Goal: Information Seeking & Learning: Learn about a topic

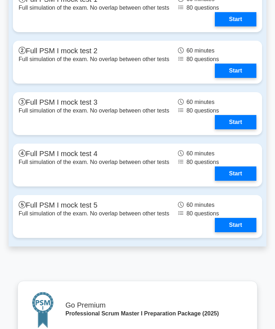
scroll to position [2306, 0]
click at [243, 26] on link "Start" at bounding box center [235, 19] width 41 height 14
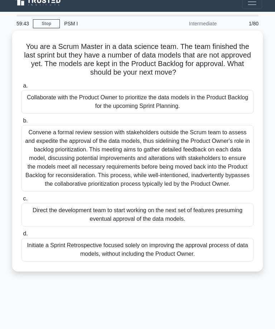
scroll to position [31, 0]
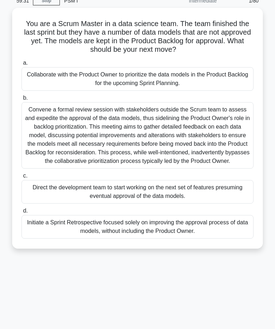
click at [99, 74] on div "Collaborate with the Product Owner to prioritize the data models in the Product…" at bounding box center [137, 79] width 232 height 24
click at [21, 65] on input "a. Collaborate with the Product Owner to prioritize the data models in the Prod…" at bounding box center [21, 63] width 0 height 5
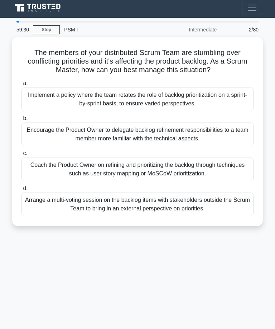
scroll to position [0, 0]
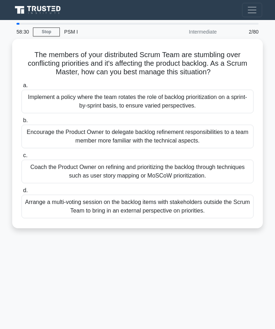
click at [187, 167] on div "Coach the Product Owner on refining and prioritizing the backlog through techni…" at bounding box center [137, 172] width 232 height 24
click at [21, 158] on input "c. Coach the Product Owner on refining and prioritizing the backlog through tec…" at bounding box center [21, 155] width 0 height 5
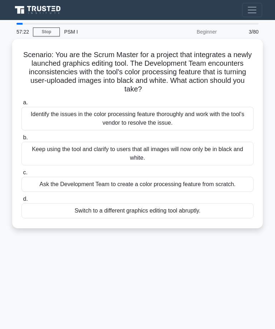
click at [146, 181] on div "Ask the Development Team to create a color processing feature from scratch." at bounding box center [137, 184] width 232 height 15
click at [21, 175] on input "c. Ask the Development Team to create a color processing feature from scratch." at bounding box center [21, 173] width 0 height 5
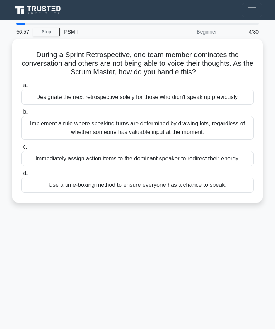
click at [129, 193] on div "Use a time-boxing method to ensure everyone has a chance to speak." at bounding box center [137, 185] width 232 height 15
click at [21, 176] on input "d. Use a time-boxing method to ensure everyone has a chance to speak." at bounding box center [21, 173] width 0 height 5
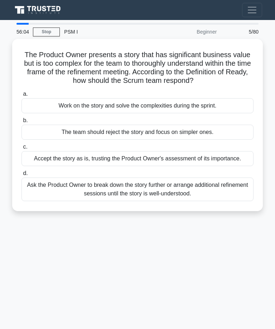
click at [163, 201] on div "Ask the Product Owner to break down the story further or arrange additional ref…" at bounding box center [137, 190] width 232 height 24
click at [21, 176] on input "d. Ask the Product Owner to break down the story further or arrange additional …" at bounding box center [21, 173] width 0 height 5
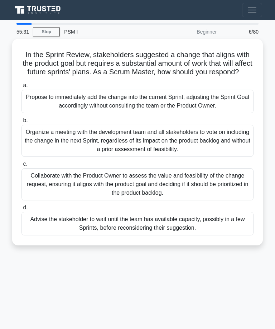
click at [194, 195] on div "Collaborate with the Product Owner to assess the value and feasibility of the c…" at bounding box center [137, 184] width 232 height 32
click at [21, 167] on input "c. Collaborate with the Product Owner to assess the value and feasibility of th…" at bounding box center [21, 164] width 0 height 5
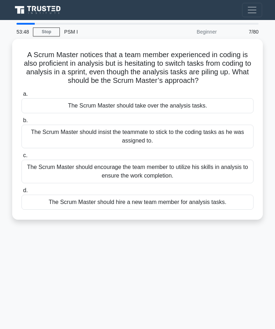
click at [170, 111] on div "The Scrum Master should take over the analysis tasks." at bounding box center [137, 105] width 232 height 15
click at [21, 97] on input "a. The Scrum Master should take over the analysis tasks." at bounding box center [21, 94] width 0 height 5
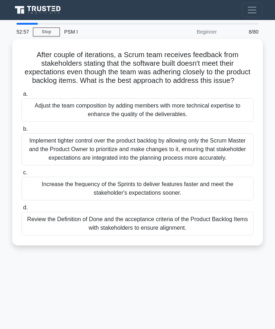
click at [177, 236] on div "Review the Definition of Done and the acceptance criteria of the Product Backlo…" at bounding box center [137, 224] width 232 height 24
click at [21, 210] on input "d. Review the Definition of Done and the acceptance criteria of the Product Bac…" at bounding box center [21, 208] width 0 height 5
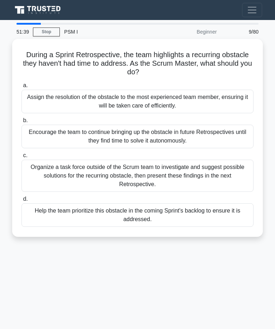
click at [160, 217] on div "Help the team prioritize this obstacle in the coming Sprint's backlog to ensure…" at bounding box center [137, 216] width 232 height 24
click at [21, 202] on input "d. Help the team prioritize this obstacle in the coming Sprint's backlog to ens…" at bounding box center [21, 199] width 0 height 5
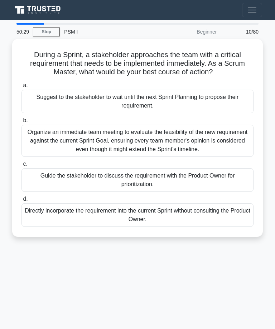
click at [185, 139] on div "Organize an immediate team meeting to evaluate the feasibility of the new requi…" at bounding box center [137, 141] width 232 height 32
click at [21, 123] on input "b. Organize an immediate team meeting to evaluate the feasibility of the new re…" at bounding box center [21, 120] width 0 height 5
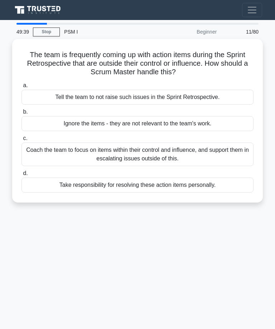
click at [196, 150] on div "Coach the team to focus on items within their control and influence, and suppor…" at bounding box center [137, 155] width 232 height 24
click at [21, 141] on input "c. Coach the team to focus on items within their control and influence, and sup…" at bounding box center [21, 138] width 0 height 5
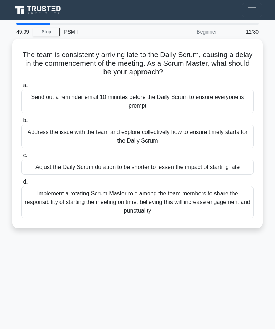
click at [155, 90] on div "Send out a reminder email 10 minutes before the Daily Scrum to ensure everyone …" at bounding box center [137, 102] width 232 height 24
click at [21, 88] on input "a. Send out a reminder email 10 minutes before the Daily Scrum to ensure everyo…" at bounding box center [21, 85] width 0 height 5
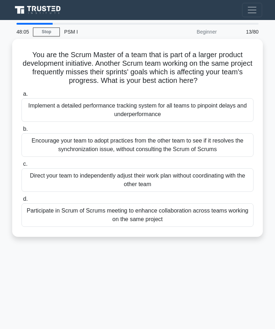
click at [175, 221] on div "Participate in Scrum of Scrums meeting to enhance collaboration across teams wo…" at bounding box center [137, 216] width 232 height 24
click at [21, 202] on input "d. Participate in Scrum of Scrums meeting to enhance collaboration across teams…" at bounding box center [21, 199] width 0 height 5
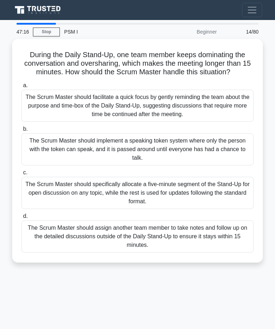
click at [193, 112] on div "The Scrum Master should facilitate a quick focus by gently reminding the team a…" at bounding box center [137, 106] width 232 height 32
click at [21, 88] on input "a. The Scrum Master should facilitate a quick focus by gently reminding the tea…" at bounding box center [21, 85] width 0 height 5
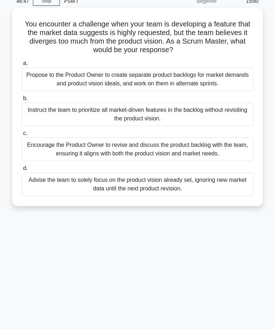
scroll to position [31, 0]
click at [161, 114] on div "Instruct the team to prioritize all market-driven features in the backlog witho…" at bounding box center [137, 115] width 232 height 24
click at [21, 101] on input "b. Instruct the team to prioritize all market-driven features in the backlog wi…" at bounding box center [21, 98] width 0 height 5
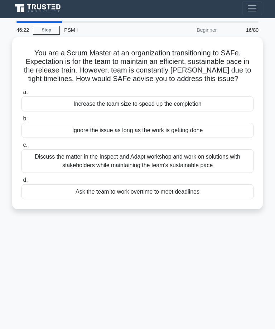
scroll to position [0, 0]
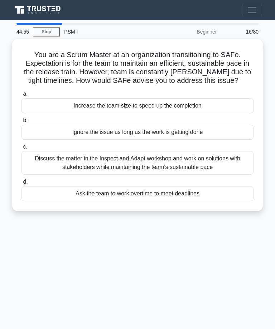
click at [171, 201] on div "Ask the team to work overtime to meet deadlines" at bounding box center [137, 193] width 232 height 15
click at [21, 185] on input "d. Ask the team to work overtime to meet deadlines" at bounding box center [21, 182] width 0 height 5
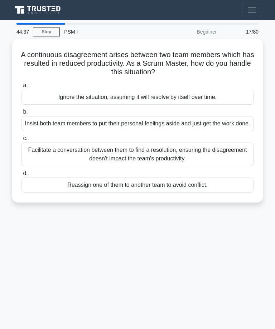
click at [218, 166] on div "Facilitate a conversation between them to find a resolution, ensuring the disag…" at bounding box center [137, 155] width 232 height 24
click at [21, 141] on input "c. Facilitate a conversation between them to find a resolution, ensuring the di…" at bounding box center [21, 138] width 0 height 5
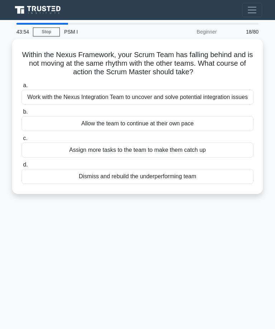
click at [212, 155] on div "Assign more tasks to the team to make them catch up" at bounding box center [137, 150] width 232 height 15
click at [21, 141] on input "c. Assign more tasks to the team to make them catch up" at bounding box center [21, 138] width 0 height 5
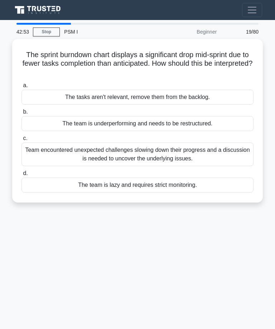
click at [200, 148] on div "Team encountered unexpected challenges slowing down their progress and a discus…" at bounding box center [137, 155] width 232 height 24
click at [21, 141] on input "c. Team encountered unexpected challenges slowing down their progress and a dis…" at bounding box center [21, 138] width 0 height 5
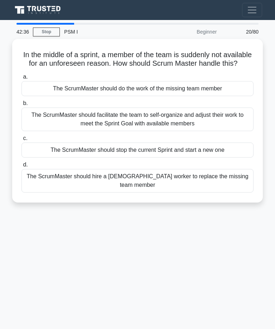
click at [230, 126] on div "The ScrumMaster should facilitate the team to self-organize and adjust their wo…" at bounding box center [137, 120] width 232 height 24
click at [21, 106] on input "b. The ScrumMaster should facilitate the team to self-organize and adjust their…" at bounding box center [21, 103] width 0 height 5
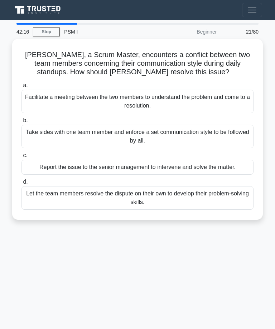
click at [187, 98] on div "Facilitate a meeting between the two members to understand the problem and come…" at bounding box center [137, 102] width 232 height 24
click at [21, 88] on input "a. Facilitate a meeting between the two members to understand the problem and c…" at bounding box center [21, 85] width 0 height 5
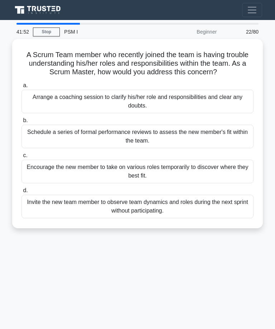
click at [178, 107] on div "Arrange a coaching session to clarify his/her role and responsibilities and cle…" at bounding box center [137, 102] width 232 height 24
click at [21, 88] on input "a. Arrange a coaching session to clarify his/her role and responsibilities and …" at bounding box center [21, 85] width 0 height 5
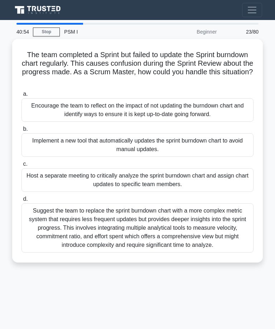
click at [200, 231] on div "Suggest the team to replace the sprint burndown chart with a more complex metri…" at bounding box center [137, 228] width 232 height 49
click at [21, 202] on input "d. Suggest the team to replace the sprint burndown chart with a more complex me…" at bounding box center [21, 199] width 0 height 5
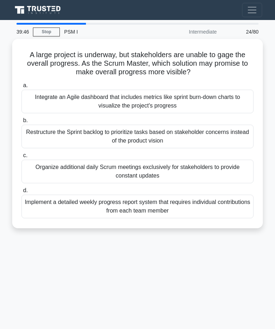
click at [158, 204] on div "Implement a detailed weekly progress report system that requires individual con…" at bounding box center [137, 207] width 232 height 24
click at [21, 193] on input "d. Implement a detailed weekly progress report system that requires individual …" at bounding box center [21, 191] width 0 height 5
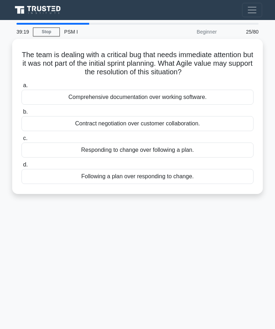
click at [182, 98] on div "Comprehensive documentation over working software." at bounding box center [137, 97] width 232 height 15
click at [21, 88] on input "a. Comprehensive documentation over working software." at bounding box center [21, 85] width 0 height 5
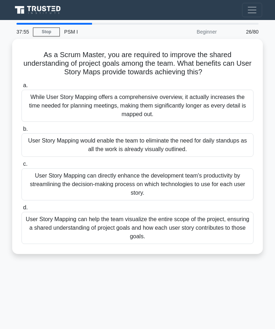
click at [206, 181] on div "User Story Mapping can directly enhance the development team's productivity by …" at bounding box center [137, 184] width 232 height 32
click at [21, 167] on input "c. User Story Mapping can directly enhance the development team's productivity …" at bounding box center [21, 164] width 0 height 5
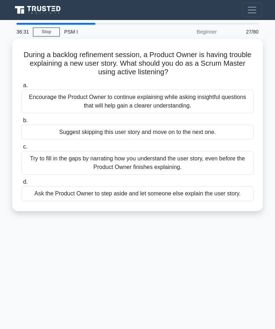
click at [184, 103] on div "Encourage the Product Owner to continue explaining while asking insightful ques…" at bounding box center [137, 102] width 232 height 24
click at [21, 88] on input "a. Encourage the Product Owner to continue explaining while asking insightful q…" at bounding box center [21, 85] width 0 height 5
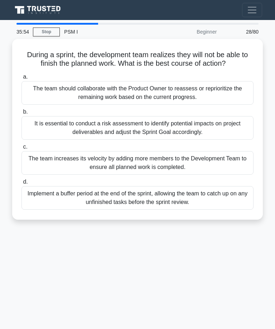
click at [62, 205] on div "Implement a buffer period at the end of the sprint, allowing the team to catch …" at bounding box center [137, 198] width 232 height 24
click at [21, 185] on input "d. Implement a buffer period at the end of the sprint, allowing the team to cat…" at bounding box center [21, 182] width 0 height 5
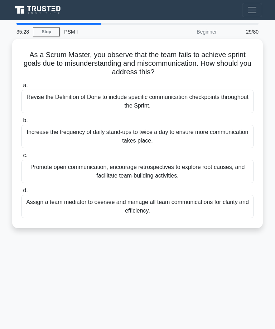
click at [210, 106] on div "Revise the Definition of Done to include specific communication checkpoints thr…" at bounding box center [137, 102] width 232 height 24
click at [21, 88] on input "a. Revise the Definition of Done to include specific communication checkpoints …" at bounding box center [21, 85] width 0 height 5
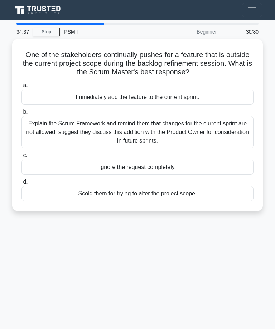
click at [155, 123] on div "Explain the Scrum Framework and remind them that changes for the current sprint…" at bounding box center [137, 132] width 232 height 32
click at [21, 114] on input "b. Explain the Scrum Framework and remind them that changes for the current spr…" at bounding box center [21, 112] width 0 height 5
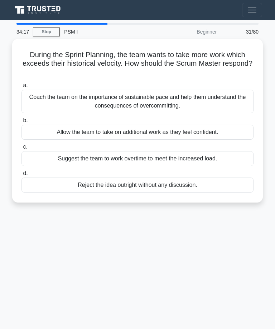
click at [164, 96] on div "Coach the team on the importance of sustainable pace and help them understand t…" at bounding box center [137, 102] width 232 height 24
click at [21, 88] on input "a. Coach the team on the importance of sustainable pace and help them understan…" at bounding box center [21, 85] width 0 height 5
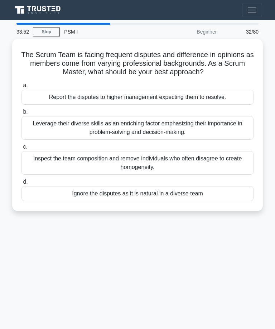
click at [205, 133] on div "Leverage their diverse skills as an enriching factor emphasizing their importan…" at bounding box center [137, 128] width 232 height 24
click at [21, 114] on input "b. Leverage their diverse skills as an enriching factor emphasizing their impor…" at bounding box center [21, 112] width 0 height 5
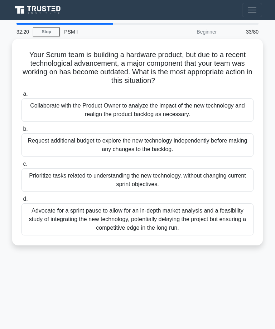
click at [182, 214] on div "Advocate for a sprint pause to allow for an in-depth market analysis and a feas…" at bounding box center [137, 220] width 232 height 32
click at [21, 202] on input "d. Advocate for a sprint pause to allow for an in-depth market analysis and a f…" at bounding box center [21, 199] width 0 height 5
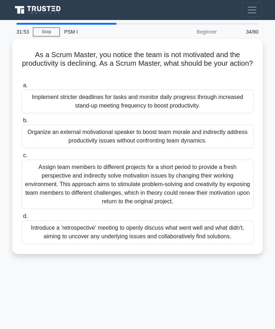
click at [217, 131] on div "Organize an external motivational speaker to boost team morale and indirectly a…" at bounding box center [137, 137] width 232 height 24
click at [21, 123] on input "b. Organize an external motivational speaker to boost team morale and indirectl…" at bounding box center [21, 120] width 0 height 5
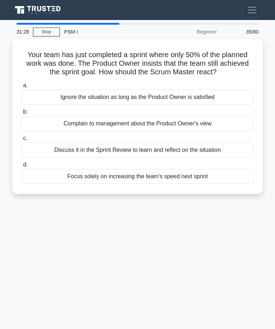
click at [181, 155] on div "Discuss it in the Sprint Review to learn and reflect on the situation" at bounding box center [137, 150] width 232 height 15
click at [21, 141] on input "c. Discuss it in the Sprint Review to learn and reflect on the situation" at bounding box center [21, 138] width 0 height 5
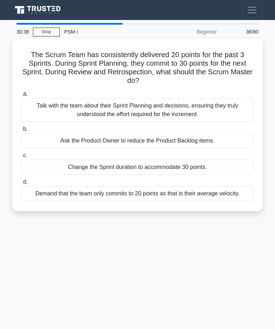
click at [207, 110] on div "Talk with the team about their Sprint Planning and decisions, ensuring they tru…" at bounding box center [137, 110] width 232 height 24
click at [21, 97] on input "a. Talk with the team about their Sprint Planning and decisions, ensuring they …" at bounding box center [21, 94] width 0 height 5
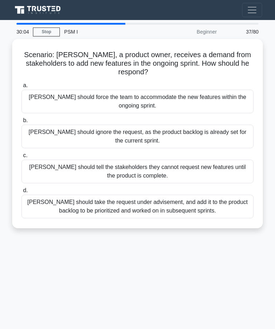
click at [196, 208] on div "Peter should take the request under advisement, and add it to the product backl…" at bounding box center [137, 207] width 232 height 24
click at [21, 193] on input "d. Peter should take the request under advisement, and add it to the product ba…" at bounding box center [21, 191] width 0 height 5
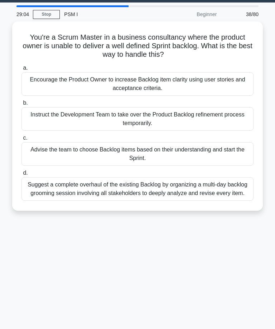
scroll to position [31, 0]
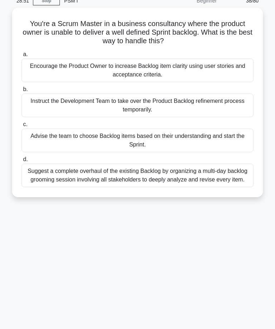
click at [163, 62] on div "Encourage the Product Owner to increase Backlog item clarity using user stories…" at bounding box center [137, 71] width 232 height 24
click at [21, 57] on input "a. Encourage the Product Owner to increase Backlog item clarity using user stor…" at bounding box center [21, 54] width 0 height 5
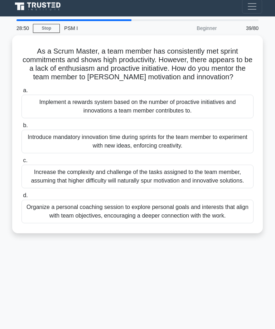
scroll to position [0, 0]
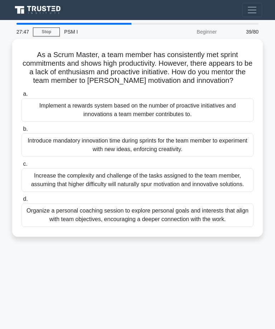
click at [175, 154] on div "Introduce mandatory innovation time during sprints for the team member to exper…" at bounding box center [137, 145] width 232 height 24
click at [21, 132] on input "b. Introduce mandatory innovation time during sprints for the team member to ex…" at bounding box center [21, 129] width 0 height 5
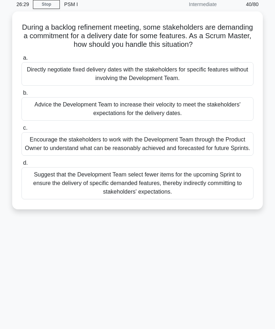
scroll to position [28, 0]
click at [168, 70] on div "Directly negotiate fixed delivery dates with the stakeholders for specific feat…" at bounding box center [137, 74] width 232 height 24
click at [21, 60] on input "a. Directly negotiate fixed delivery dates with the stakeholders for specific f…" at bounding box center [21, 58] width 0 height 5
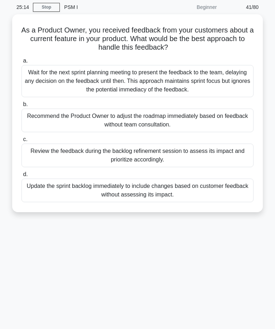
scroll to position [31, 0]
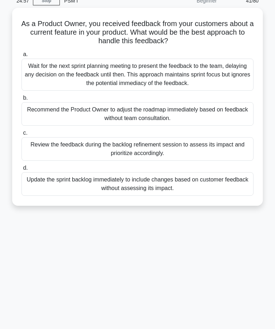
click at [179, 143] on div "Review the feedback during the backlog refinement session to assess its impact …" at bounding box center [137, 149] width 232 height 24
click at [21, 136] on input "c. Review the feedback during the backlog refinement session to assess its impa…" at bounding box center [21, 133] width 0 height 5
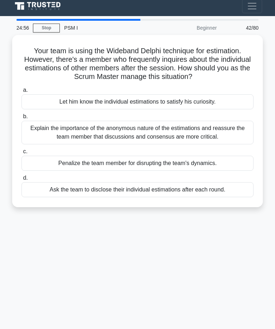
scroll to position [0, 0]
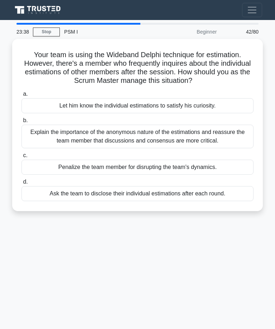
click at [147, 145] on div "Explain the importance of the anonymous nature of the estimations and reassure …" at bounding box center [137, 137] width 232 height 24
click at [21, 123] on input "b. Explain the importance of the anonymous nature of the estimations and reassu…" at bounding box center [21, 120] width 0 height 5
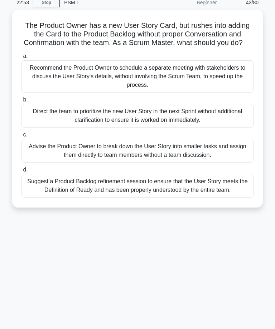
scroll to position [31, 0]
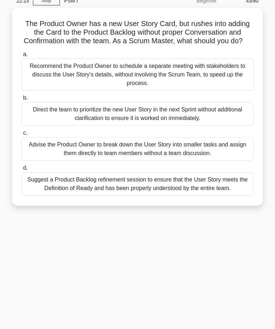
click at [169, 189] on div "Suggest a Product Backlog refinement session to ensure that the User Story meet…" at bounding box center [137, 184] width 232 height 24
click at [21, 171] on input "d. Suggest a Product Backlog refinement session to ensure that the User Story m…" at bounding box center [21, 168] width 0 height 5
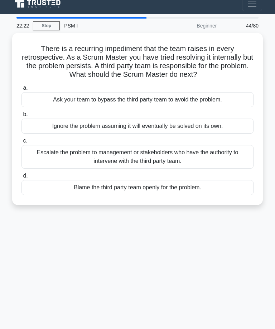
scroll to position [0, 0]
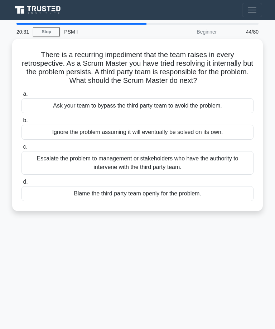
click at [189, 111] on div "Ask your team to bypass the third party team to avoid the problem." at bounding box center [137, 105] width 232 height 15
click at [21, 97] on input "a. Ask your team to bypass the third party team to avoid the problem." at bounding box center [21, 94] width 0 height 5
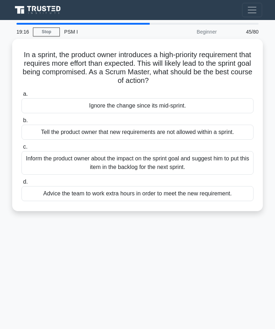
click at [147, 161] on div "Inform the product owner about the impact on the sprint goal and suggest him to…" at bounding box center [137, 163] width 232 height 24
click at [21, 150] on input "c. Inform the product owner about the impact on the sprint goal and suggest him…" at bounding box center [21, 147] width 0 height 5
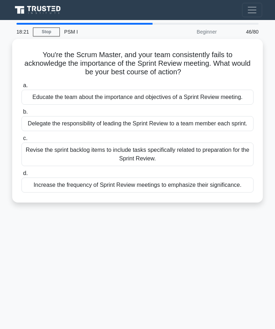
click at [168, 97] on div "Educate the team about the importance and objectives of a Sprint Review meeting." at bounding box center [137, 97] width 232 height 15
click at [21, 88] on input "a. Educate the team about the importance and objectives of a Sprint Review meet…" at bounding box center [21, 85] width 0 height 5
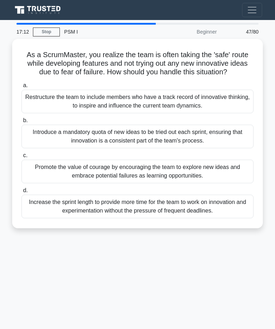
click at [133, 181] on div "Promote the value of courage by encouraging the team to explore new ideas and e…" at bounding box center [137, 172] width 232 height 24
click at [21, 158] on input "c. Promote the value of courage by encouraging the team to explore new ideas an…" at bounding box center [21, 155] width 0 height 5
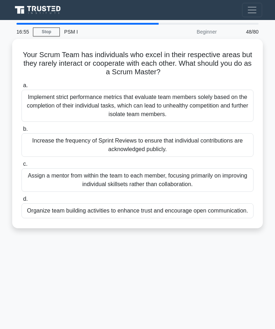
click at [194, 207] on div "Organize team building activities to enhance trust and encourage open communica…" at bounding box center [137, 211] width 232 height 15
click at [21, 202] on input "d. Organize team building activities to enhance trust and encourage open commun…" at bounding box center [21, 199] width 0 height 5
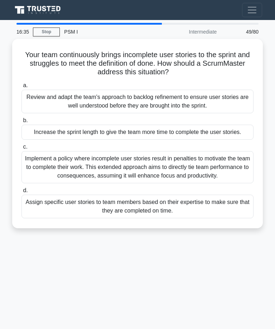
click at [175, 99] on div "Review and adapt the team's approach to backlog refinement to ensure user stori…" at bounding box center [137, 102] width 232 height 24
click at [21, 88] on input "a. Review and adapt the team's approach to backlog refinement to ensure user st…" at bounding box center [21, 85] width 0 height 5
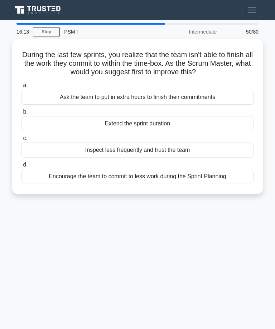
click at [164, 122] on div "Extend the sprint duration" at bounding box center [137, 123] width 232 height 15
click at [21, 114] on input "b. Extend the sprint duration" at bounding box center [21, 112] width 0 height 5
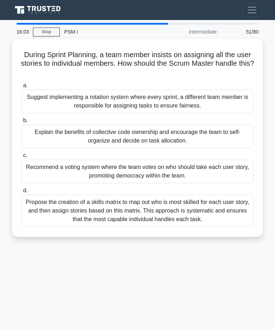
click at [191, 130] on div "Explain the benefits of collective code ownership and encourage the team to sel…" at bounding box center [137, 137] width 232 height 24
click at [21, 123] on input "b. Explain the benefits of collective code ownership and encourage the team to …" at bounding box center [21, 120] width 0 height 5
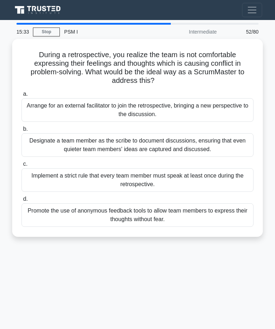
click at [149, 104] on div "Arrange for an external facilitator to join the retrospective, bringing a new p…" at bounding box center [137, 110] width 232 height 24
click at [21, 97] on input "a. Arrange for an external facilitator to join the retrospective, bringing a ne…" at bounding box center [21, 94] width 0 height 5
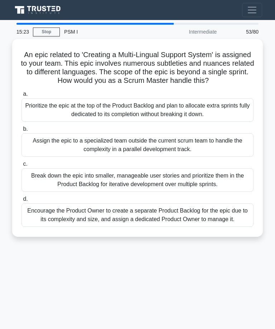
click at [191, 186] on div "Break down the epic into smaller, manageable user stories and prioritize them i…" at bounding box center [137, 180] width 232 height 24
click at [21, 167] on input "c. Break down the epic into smaller, manageable user stories and prioritize the…" at bounding box center [21, 164] width 0 height 5
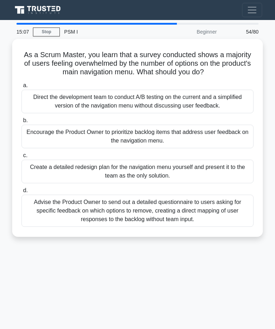
click at [204, 215] on div "Advise the Product Owner to send out a detailed questionnaire to users asking f…" at bounding box center [137, 211] width 232 height 32
click at [21, 193] on input "d. Advise the Product Owner to send out a detailed questionnaire to users askin…" at bounding box center [21, 191] width 0 height 5
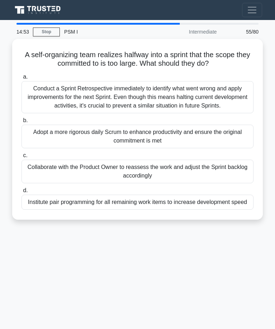
click at [156, 175] on div "Collaborate with the Product Owner to reassess the work and adjust the Sprint b…" at bounding box center [137, 172] width 232 height 24
click at [21, 158] on input "c. Collaborate with the Product Owner to reassess the work and adjust the Sprin…" at bounding box center [21, 155] width 0 height 5
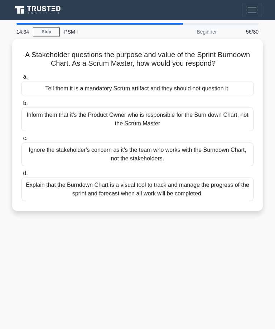
click at [183, 196] on div "Explain that the Burndown Chart is a visual tool to track and manage the progre…" at bounding box center [137, 190] width 232 height 24
click at [21, 176] on input "d. Explain that the Burndown Chart is a visual tool to track and manage the pro…" at bounding box center [21, 173] width 0 height 5
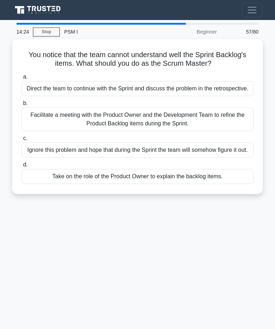
click at [192, 121] on div "Facilitate a meeting with the Product Owner and the Development Team to refine …" at bounding box center [137, 120] width 232 height 24
click at [21, 106] on input "b. Facilitate a meeting with the Product Owner and the Development Team to refi…" at bounding box center [21, 103] width 0 height 5
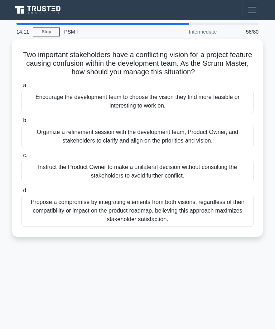
click at [167, 127] on div "Organize a refinement session with the development team, Product Owner, and sta…" at bounding box center [137, 137] width 232 height 24
click at [21, 123] on input "b. Organize a refinement session with the development team, Product Owner, and …" at bounding box center [21, 120] width 0 height 5
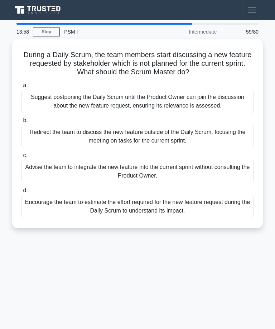
scroll to position [2, 0]
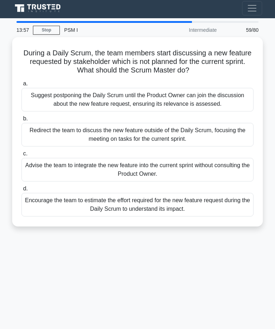
click at [181, 95] on div "Suggest postponing the Daily Scrum until the Product Owner can join the discuss…" at bounding box center [137, 100] width 232 height 24
click at [21, 86] on input "a. Suggest postponing the Daily Scrum until the Product Owner can join the disc…" at bounding box center [21, 84] width 0 height 5
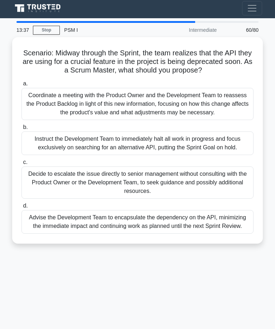
click at [183, 155] on div "Instruct the Development Team to immediately halt all work in progress and focu…" at bounding box center [137, 144] width 232 height 24
click at [21, 130] on input "b. Instruct the Development Team to immediately halt all work in progress and f…" at bounding box center [21, 127] width 0 height 5
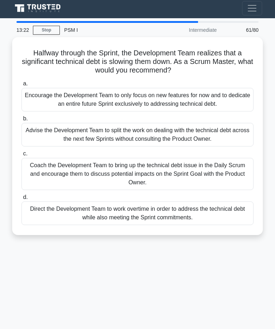
click at [153, 168] on div "Coach the Development Team to bring up the technical debt issue in the Daily Sc…" at bounding box center [137, 174] width 232 height 32
click at [21, 156] on input "c. Coach the Development Team to bring up the technical debt issue in the Daily…" at bounding box center [21, 154] width 0 height 5
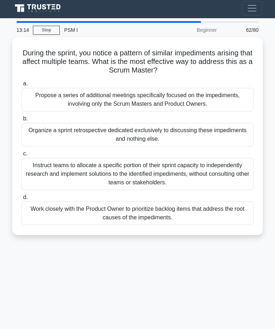
click at [173, 129] on div "Organize a sprint retrospective dedicated exclusively to discussing these imped…" at bounding box center [137, 135] width 232 height 24
click at [21, 121] on input "b. Organize a sprint retrospective dedicated exclusively to discussing these im…" at bounding box center [21, 119] width 0 height 5
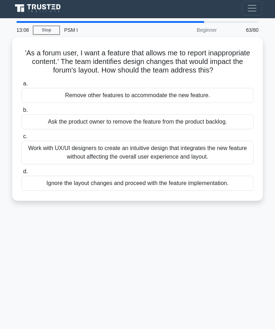
click at [173, 153] on div "Work with UX/UI designers to create an intuitive design that integrates the new…" at bounding box center [137, 153] width 232 height 24
click at [21, 139] on input "c. Work with UX/UI designers to create an intuitive design that integrates the …" at bounding box center [21, 137] width 0 height 5
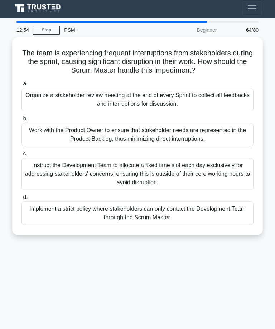
click at [178, 103] on div "Organize a stakeholder review meeting at the end of every Sprint to collect all…" at bounding box center [137, 100] width 232 height 24
click at [21, 86] on input "a. Organize a stakeholder review meeting at the end of every Sprint to collect …" at bounding box center [21, 84] width 0 height 5
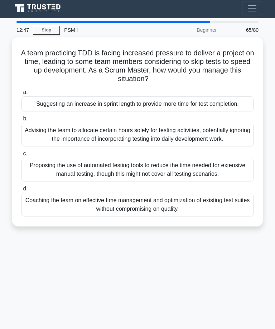
click at [166, 142] on div "Advising the team to allocate certain hours solely for testing activities, pote…" at bounding box center [137, 135] width 232 height 24
click at [21, 121] on input "b. Advising the team to allocate certain hours solely for testing activities, p…" at bounding box center [21, 119] width 0 height 5
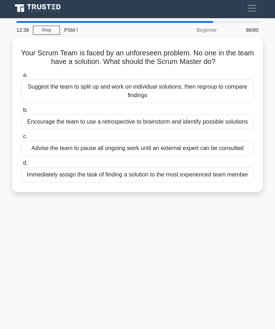
click at [167, 125] on div "Encourage the team to use a retrospective to brainstorm and identify possible s…" at bounding box center [137, 121] width 232 height 15
click at [21, 113] on input "b. Encourage the team to use a retrospective to brainstorm and identify possibl…" at bounding box center [21, 110] width 0 height 5
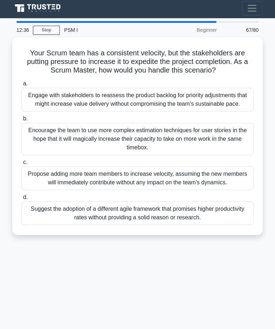
click at [143, 155] on div "Encourage the team to use more complex estimation techniques for user stories i…" at bounding box center [137, 139] width 232 height 32
click at [21, 121] on input "b. Encourage the team to use more complex estimation techniques for user storie…" at bounding box center [21, 119] width 0 height 5
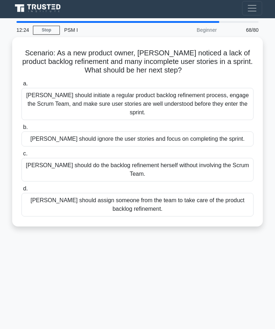
click at [153, 136] on div "Sara should ignore the user stories and focus on completing the sprint." at bounding box center [137, 139] width 232 height 15
click at [21, 130] on input "b. Sara should ignore the user stories and focus on completing the sprint." at bounding box center [21, 127] width 0 height 5
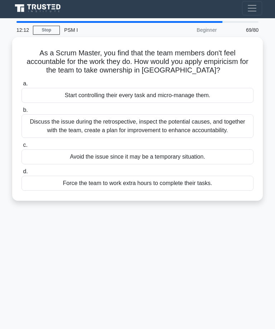
click at [155, 125] on div "Discuss the issue during the retrospective, inspect the potential causes, and t…" at bounding box center [137, 126] width 232 height 24
click at [21, 113] on input "b. Discuss the issue during the retrospective, inspect the potential causes, an…" at bounding box center [21, 110] width 0 height 5
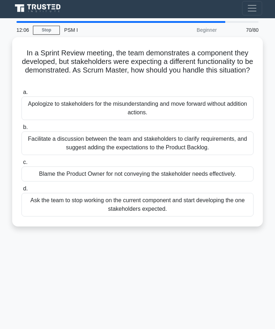
click at [156, 138] on div "Facilitate a discussion between the team and stakeholders to clarify requiremen…" at bounding box center [137, 144] width 232 height 24
click at [21, 130] on input "b. Facilitate a discussion between the team and stakeholders to clarify require…" at bounding box center [21, 127] width 0 height 5
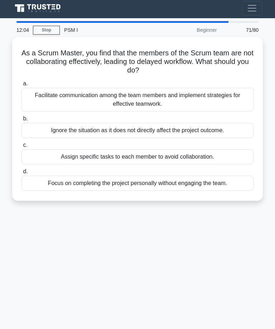
click at [161, 92] on div "Facilitate communication among the team members and implement strategies for ef…" at bounding box center [137, 100] width 232 height 24
click at [21, 86] on input "a. Facilitate communication among the team members and implement strategies for…" at bounding box center [21, 84] width 0 height 5
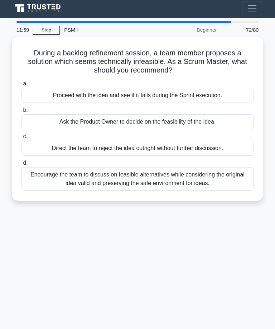
click at [172, 141] on div "Direct the team to reject the idea outright without further discussion." at bounding box center [137, 148] width 232 height 15
click at [21, 139] on input "c. Direct the team to reject the idea outright without further discussion." at bounding box center [21, 137] width 0 height 5
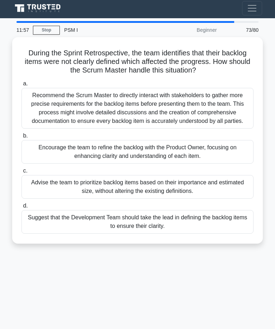
click at [173, 161] on div "Encourage the team to refine the backlog with the Product Owner, focusing on en…" at bounding box center [137, 152] width 232 height 24
click at [21, 138] on input "b. Encourage the team to refine the backlog with the Product Owner, focusing on…" at bounding box center [21, 136] width 0 height 5
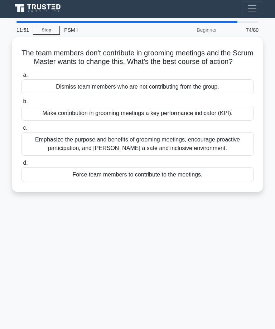
click at [166, 151] on div "Emphasize the purpose and benefits of grooming meetings, encourage proactive pa…" at bounding box center [137, 144] width 232 height 24
click at [21, 131] on input "c. Emphasize the purpose and benefits of grooming meetings, encourage proactive…" at bounding box center [21, 128] width 0 height 5
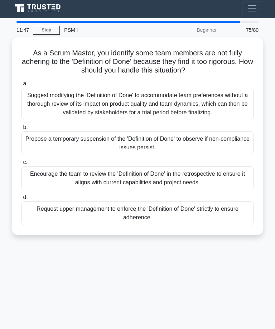
click at [159, 184] on div "Encourage the team to review the 'Definition of Done' in the retrospective to e…" at bounding box center [137, 179] width 232 height 24
click at [21, 165] on input "c. Encourage the team to review the 'Definition of Done' in the retrospective t…" at bounding box center [21, 162] width 0 height 5
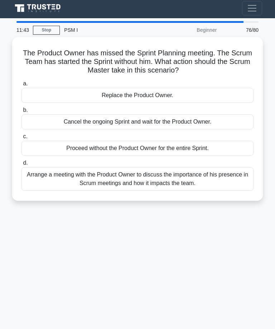
click at [165, 174] on div "Arrange a meeting with the Product Owner to discuss the importance of his prese…" at bounding box center [137, 179] width 232 height 24
click at [21, 166] on input "d. Arrange a meeting with the Product Owner to discuss the importance of his pr…" at bounding box center [21, 163] width 0 height 5
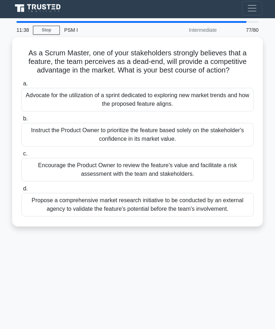
click at [173, 174] on div "Encourage the Product Owner to review the feature's value and facilitate a risk…" at bounding box center [137, 170] width 232 height 24
click at [21, 156] on input "c. Encourage the Product Owner to review the feature's value and facilitate a r…" at bounding box center [21, 154] width 0 height 5
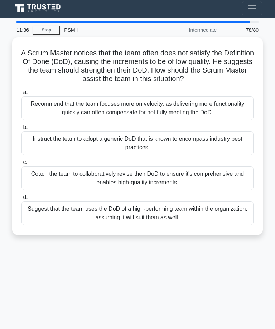
click at [151, 174] on div "Coach the team to collaboratively revise their DoD to ensure it's comprehensive…" at bounding box center [137, 179] width 232 height 24
click at [21, 165] on input "c. Coach the team to collaboratively revise their DoD to ensure it's comprehens…" at bounding box center [21, 162] width 0 height 5
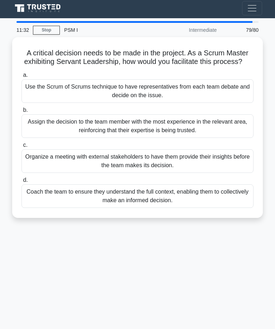
click at [156, 167] on div "Organize a meeting with external stakeholders to have them provide their insigh…" at bounding box center [137, 162] width 232 height 24
click at [21, 148] on input "c. Organize a meeting with external stakeholders to have them provide their ins…" at bounding box center [21, 145] width 0 height 5
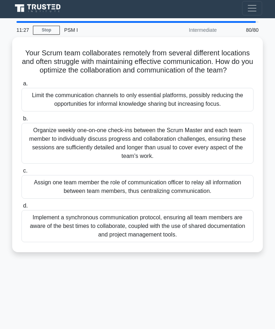
click at [137, 158] on div "Organize weekly one-on-one check-ins between the Scrum Master and each team mem…" at bounding box center [137, 143] width 232 height 41
click at [21, 121] on input "b. Organize weekly one-on-one check-ins between the Scrum Master and each team …" at bounding box center [21, 119] width 0 height 5
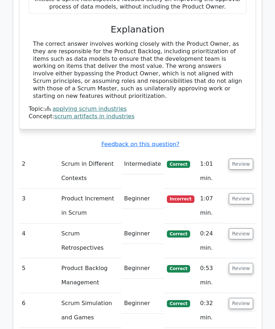
scroll to position [1306, 0]
click at [245, 159] on button "Review" at bounding box center [241, 164] width 24 height 11
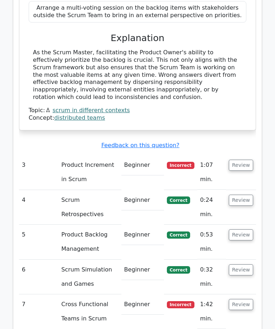
scroll to position [1654, 0]
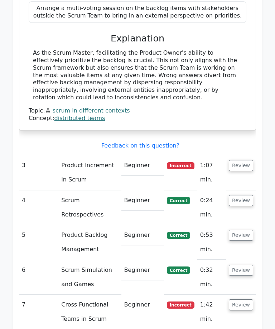
click at [245, 160] on button "Review" at bounding box center [241, 165] width 24 height 11
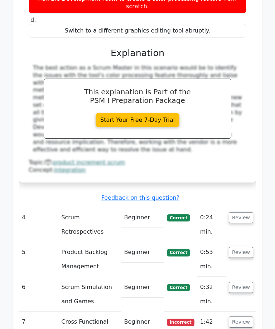
scroll to position [1983, 0]
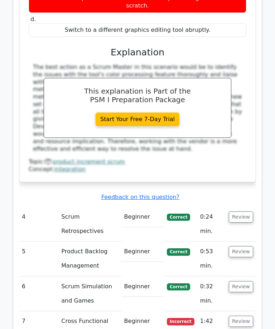
click at [246, 212] on button "Review" at bounding box center [241, 217] width 24 height 11
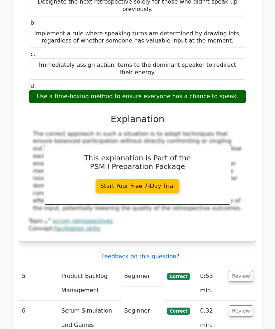
scroll to position [2268, 0]
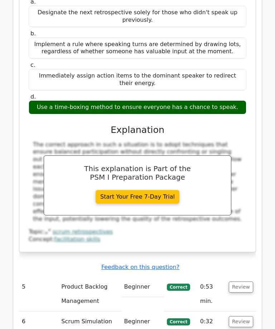
click at [181, 277] on td "Correct" at bounding box center [180, 294] width 33 height 35
click at [243, 282] on button "Review" at bounding box center [241, 287] width 24 height 11
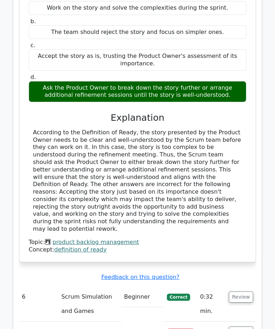
scroll to position [2641, 0]
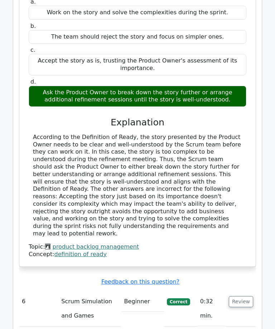
click at [244, 297] on button "Review" at bounding box center [241, 302] width 24 height 11
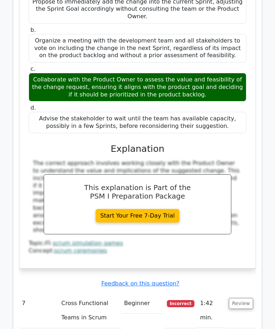
scroll to position [3006, 0]
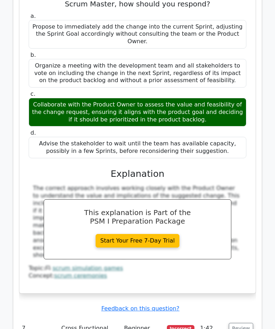
click at [242, 324] on button "Review" at bounding box center [241, 329] width 24 height 11
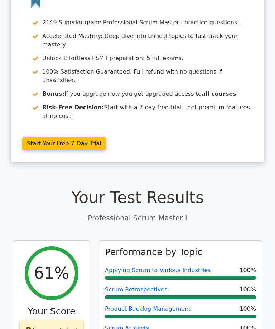
scroll to position [0, 0]
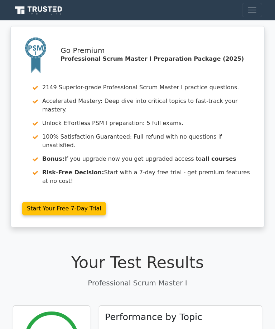
click at [254, 8] on span "Toggle navigation" at bounding box center [251, 10] width 11 height 11
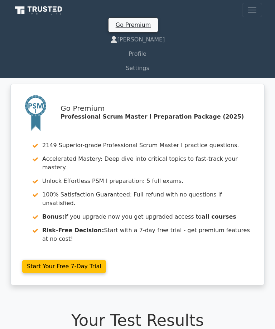
click at [255, 8] on span "Toggle navigation" at bounding box center [251, 10] width 11 height 11
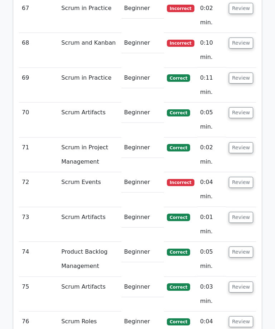
scroll to position [5802, 0]
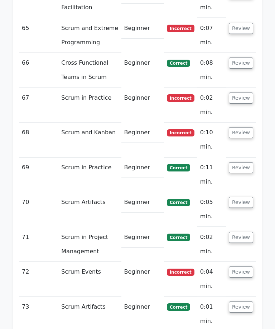
scroll to position [5716, 0]
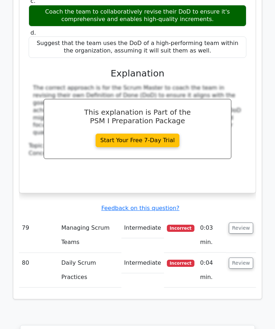
scroll to position [6746, 0]
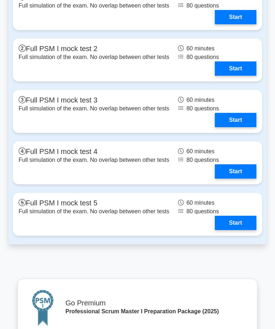
scroll to position [2355, 0]
click at [235, 24] on link "Start" at bounding box center [235, 17] width 41 height 14
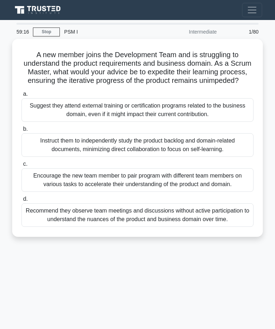
click at [216, 190] on div "Encourage the new team member to pair program with different team members on va…" at bounding box center [137, 180] width 232 height 24
click at [21, 167] on input "c. Encourage the new team member to pair program with different team members on…" at bounding box center [21, 164] width 0 height 5
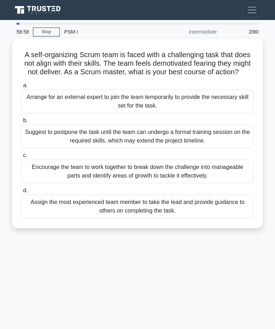
click at [222, 110] on div "Arrange for an external expert to join the team temporarily to provide the nece…" at bounding box center [137, 102] width 232 height 24
click at [21, 88] on input "a. Arrange for an external expert to join the team temporarily to provide the n…" at bounding box center [21, 85] width 0 height 5
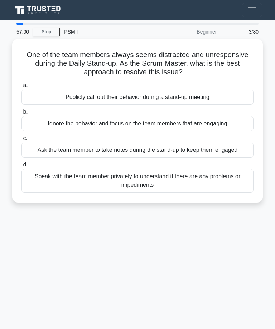
click at [203, 188] on div "Speak with the team member privately to understand if there are any problems or…" at bounding box center [137, 181] width 232 height 24
click at [21, 167] on input "d. Speak with the team member privately to understand if there are any problems…" at bounding box center [21, 165] width 0 height 5
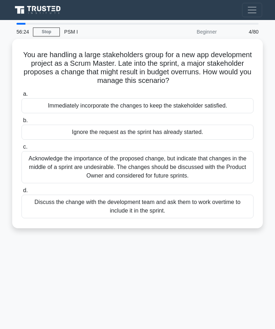
click at [170, 161] on div "Acknowledge the importance of the proposed change, but indicate that changes in…" at bounding box center [137, 167] width 232 height 32
click at [21, 150] on input "c. Acknowledge the importance of the proposed change, but indicate that changes…" at bounding box center [21, 147] width 0 height 5
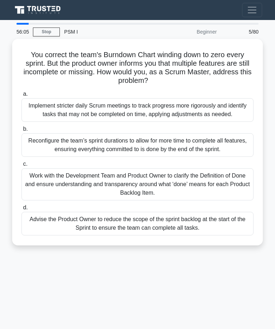
click at [188, 195] on div "Work with the Development Team and Product Owner to clarify the Definition of D…" at bounding box center [137, 184] width 232 height 32
click at [21, 167] on input "c. Work with the Development Team and Product Owner to clarify the Definition o…" at bounding box center [21, 164] width 0 height 5
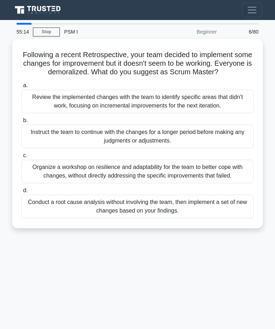
click at [186, 184] on div "Organize a workshop on resilience and adaptability for the team to better cope …" at bounding box center [137, 172] width 232 height 24
click at [21, 158] on input "c. Organize a workshop on resilience and adaptability for the team to better co…" at bounding box center [21, 155] width 0 height 5
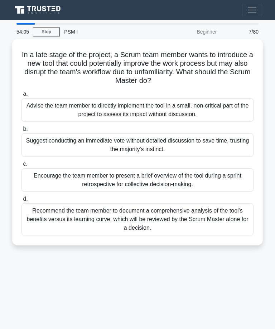
click at [148, 179] on div "Encourage the team member to present a brief overview of the tool during a spri…" at bounding box center [137, 180] width 232 height 24
click at [21, 167] on input "c. Encourage the team member to present a brief overview of the tool during a s…" at bounding box center [21, 164] width 0 height 5
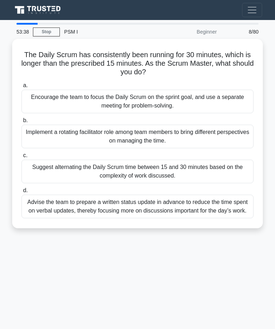
click at [166, 137] on div "Implement a rotating facilitator role among team members to bring different per…" at bounding box center [137, 137] width 232 height 24
click at [21, 123] on input "b. Implement a rotating facilitator role among team members to bring different …" at bounding box center [21, 120] width 0 height 5
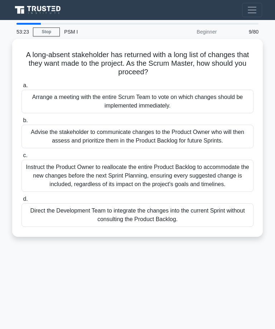
click at [138, 134] on div "Advise the stakeholder to communicate changes to the Product Owner who will the…" at bounding box center [137, 137] width 232 height 24
click at [21, 123] on input "b. Advise the stakeholder to communicate changes to the Product Owner who will …" at bounding box center [21, 120] width 0 height 5
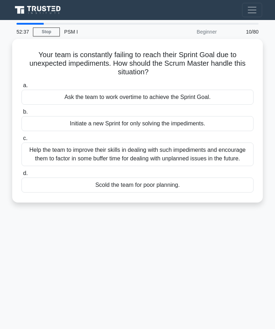
click at [157, 160] on div "Help the team to improve their skills in dealing with such impediments and enco…" at bounding box center [137, 155] width 232 height 24
click at [21, 141] on input "c. Help the team to improve their skills in dealing with such impediments and e…" at bounding box center [21, 138] width 0 height 5
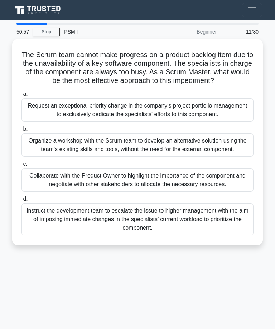
click at [170, 157] on div "Organize a workshop with the Scrum team to develop an alternative solution usin…" at bounding box center [137, 145] width 232 height 24
click at [21, 132] on input "b. Organize a workshop with the Scrum team to develop an alternative solution u…" at bounding box center [21, 129] width 0 height 5
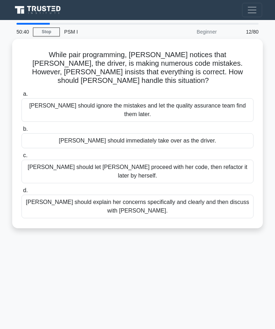
click at [161, 195] on div "Lisa should explain her concerns specifically and clearly and then discuss with…" at bounding box center [137, 207] width 232 height 24
click at [21, 190] on input "d. Lisa should explain her concerns specifically and clearly and then discuss w…" at bounding box center [21, 191] width 0 height 5
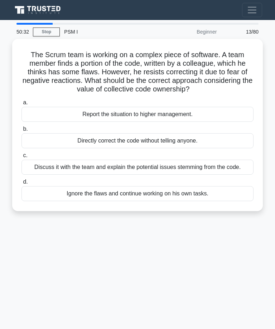
click at [167, 175] on div "Discuss it with the team and explain the potential issues stemming from the cod…" at bounding box center [137, 167] width 232 height 15
click at [21, 158] on input "c. Discuss it with the team and explain the potential issues stemming from the …" at bounding box center [21, 155] width 0 height 5
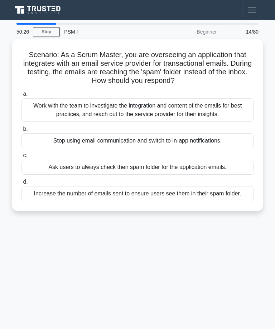
click at [162, 108] on div "Work with the team to investigate the integration and content of the emails for…" at bounding box center [137, 110] width 232 height 24
click at [21, 97] on input "a. Work with the team to investigate the integration and content of the emails …" at bounding box center [21, 94] width 0 height 5
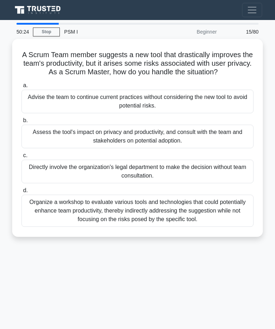
click at [156, 143] on div "Assess the tool's impact on privacy and productivity, and consult with the team…" at bounding box center [137, 137] width 232 height 24
click at [21, 123] on input "b. Assess the tool's impact on privacy and productivity, and consult with the t…" at bounding box center [21, 120] width 0 height 5
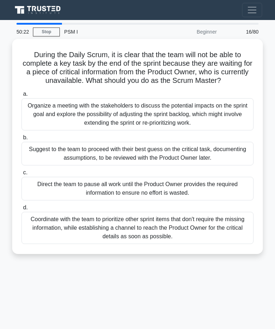
click at [160, 119] on div "Organize a meeting with the stakeholders to discuss the potential impacts on th…" at bounding box center [137, 114] width 232 height 32
click at [21, 97] on input "a. Organize a meeting with the stakeholders to discuss the potential impacts on…" at bounding box center [21, 94] width 0 height 5
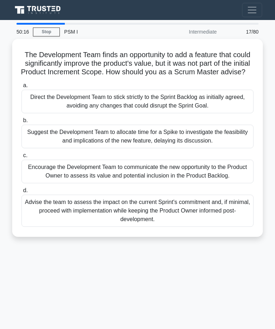
click at [157, 140] on div "Suggest the Development Team to allocate time for a Spike to investigate the fe…" at bounding box center [137, 137] width 232 height 24
click at [21, 123] on input "b. Suggest the Development Team to allocate time for a Spike to investigate the…" at bounding box center [21, 120] width 0 height 5
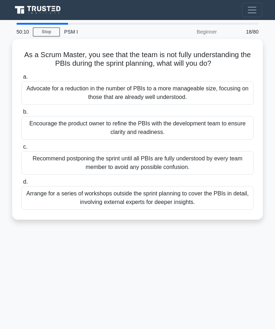
click at [171, 206] on div "Arrange for a series of workshops outside the sprint planning to cover the PBIs…" at bounding box center [137, 198] width 232 height 24
click at [21, 185] on input "d. Arrange for a series of workshops outside the sprint planning to cover the P…" at bounding box center [21, 182] width 0 height 5
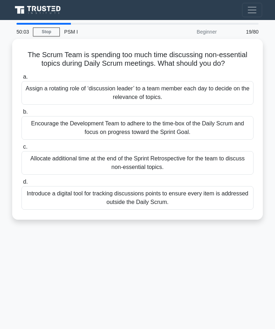
click at [173, 132] on div "Encourage the Development Team to adhere to the time-box of the Daily Scrum and…" at bounding box center [137, 128] width 232 height 24
click at [21, 114] on input "b. Encourage the Development Team to adhere to the time-box of the Daily Scrum …" at bounding box center [21, 112] width 0 height 5
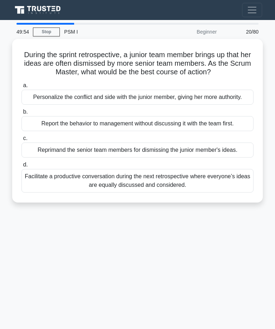
click at [173, 193] on div "Facilitate a productive conversation during the next retrospective where everyo…" at bounding box center [137, 181] width 232 height 24
click at [21, 167] on input "d. Facilitate a productive conversation during the next retrospective where eve…" at bounding box center [21, 165] width 0 height 5
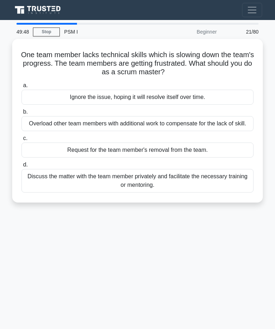
click at [153, 190] on div "Discuss the matter with the team member privately and facilitate the necessary …" at bounding box center [137, 181] width 232 height 24
click at [21, 167] on input "d. Discuss the matter with the team member privately and facilitate the necessa…" at bounding box center [21, 165] width 0 height 5
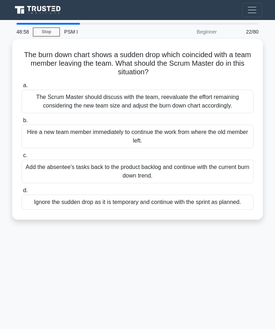
click at [146, 100] on div "The Scrum Master should discuss with the team, reevaluate the effort remaining …" at bounding box center [137, 102] width 232 height 24
click at [21, 88] on input "a. The Scrum Master should discuss with the team, reevaluate the effort remaini…" at bounding box center [21, 85] width 0 height 5
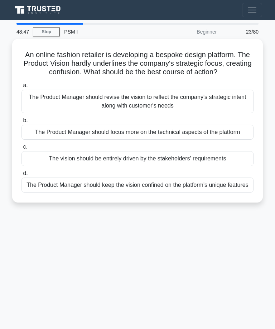
click at [167, 108] on div "The Product Manager should revise the vision to reflect the company's strategic…" at bounding box center [137, 102] width 232 height 24
click at [21, 88] on input "a. The Product Manager should revise the vision to reflect the company's strate…" at bounding box center [21, 85] width 0 height 5
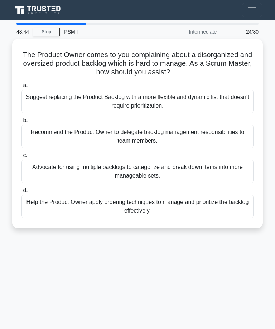
click at [164, 132] on div "Recommend the Product Owner to delegate backlog management responsibilities to …" at bounding box center [137, 137] width 232 height 24
click at [21, 123] on input "b. Recommend the Product Owner to delegate backlog management responsibilities …" at bounding box center [21, 120] width 0 height 5
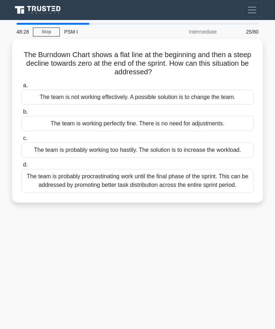
click at [167, 158] on div "The team is probably working too hastily. The solution is to increase the workl…" at bounding box center [137, 150] width 232 height 15
click at [21, 141] on input "c. The team is probably working too hastily. The solution is to increase the wo…" at bounding box center [21, 138] width 0 height 5
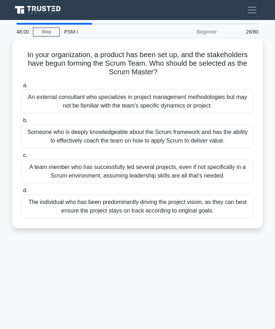
click at [141, 99] on div "An external consultant who specializes in project management methodologies but …" at bounding box center [137, 102] width 232 height 24
click at [21, 88] on input "a. An external consultant who specializes in project management methodologies b…" at bounding box center [21, 85] width 0 height 5
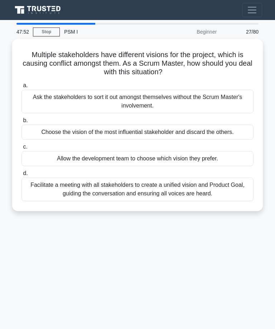
click at [132, 189] on div "Facilitate a meeting with all stakeholders to create a unified vision and Produ…" at bounding box center [137, 190] width 232 height 24
click at [21, 176] on input "d. Facilitate a meeting with all stakeholders to create a unified vision and Pr…" at bounding box center [21, 173] width 0 height 5
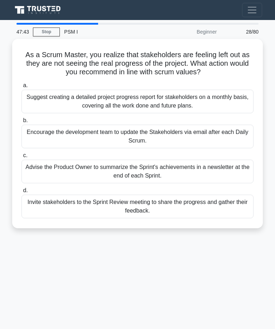
click at [173, 105] on div "Suggest creating a detailed project progress report for stakeholders on a month…" at bounding box center [137, 102] width 232 height 24
click at [21, 88] on input "a. Suggest creating a detailed project progress report for stakeholders on a mo…" at bounding box center [21, 85] width 0 height 5
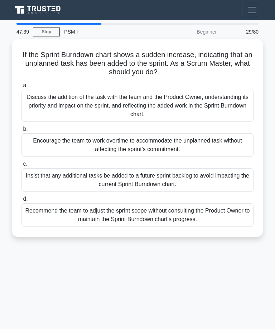
click at [157, 142] on div "Encourage the team to work overtime to accommodate the unplanned task without a…" at bounding box center [137, 145] width 232 height 24
click at [21, 132] on input "b. Encourage the team to work overtime to accommodate the unplanned task withou…" at bounding box center [21, 129] width 0 height 5
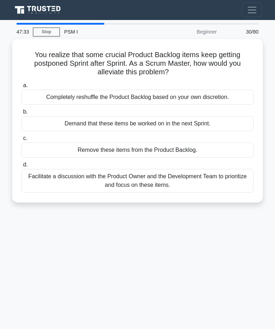
click at [160, 177] on div "Facilitate a discussion with the Product Owner and the Development Team to prio…" at bounding box center [137, 181] width 232 height 24
click at [21, 167] on input "d. Facilitate a discussion with the Product Owner and the Development Team to p…" at bounding box center [21, 165] width 0 height 5
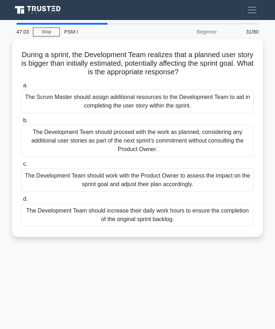
click at [150, 219] on div "The Development Team should increase their daily work hours to ensure the compl…" at bounding box center [137, 216] width 232 height 24
click at [21, 202] on input "d. The Development Team should increase their daily work hours to ensure the co…" at bounding box center [21, 199] width 0 height 5
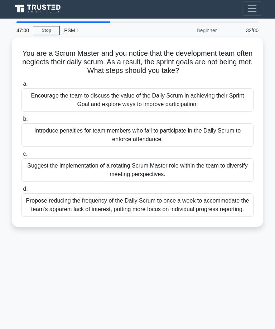
scroll to position [1, 0]
click at [137, 99] on div "Encourage the team to discuss the value of the Daily Scrum in achieving their S…" at bounding box center [137, 100] width 232 height 24
click at [21, 87] on input "a. Encourage the team to discuss the value of the Daily Scrum in achieving thei…" at bounding box center [21, 84] width 0 height 5
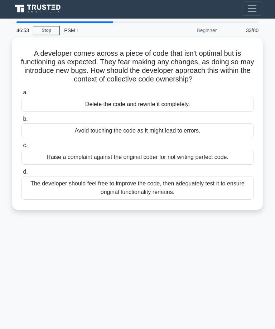
click at [166, 197] on div "The developer should feel free to improve the code, then adequately test it to …" at bounding box center [137, 188] width 232 height 24
click at [21, 175] on input "d. The developer should feel free to improve the code, then adequately test it …" at bounding box center [21, 172] width 0 height 5
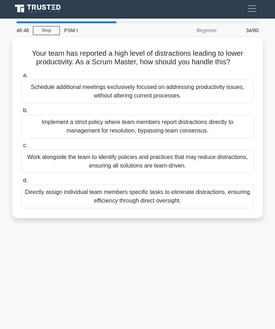
click at [167, 92] on div "Schedule additional meetings exclusively focused on addressing productivity iss…" at bounding box center [137, 92] width 232 height 24
click at [21, 78] on input "a. Schedule additional meetings exclusively focused on addressing productivity …" at bounding box center [21, 75] width 0 height 5
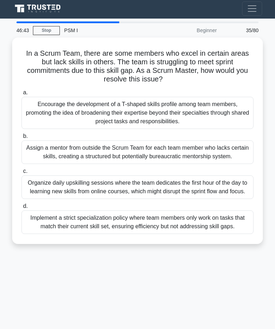
click at [167, 110] on div "Encourage the development of a T-shaped skills profile among team members, prom…" at bounding box center [137, 113] width 232 height 32
click at [21, 95] on input "a. Encourage the development of a T-shaped skills profile among team members, p…" at bounding box center [21, 93] width 0 height 5
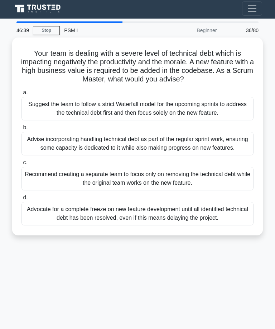
click at [165, 183] on div "Recommend creating a separate team to focus only on removing the technical debt…" at bounding box center [137, 179] width 232 height 24
click at [21, 165] on input "c. Recommend creating a separate team to focus only on removing the technical d…" at bounding box center [21, 163] width 0 height 5
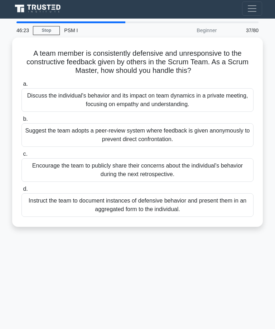
click at [131, 163] on div "Encourage the team to publicly share their concerns about the individual's beha…" at bounding box center [137, 170] width 232 height 24
click at [21, 157] on input "c. Encourage the team to publicly share their concerns about the individual's b…" at bounding box center [21, 154] width 0 height 5
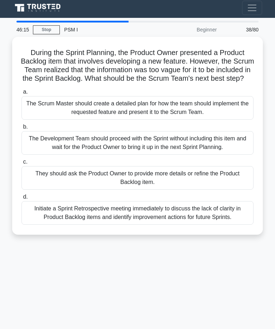
click at [151, 112] on div "The Scrum Master should create a detailed plan for how the team should implemen…" at bounding box center [137, 109] width 232 height 24
click at [21, 95] on input "a. The Scrum Master should create a detailed plan for how the team should imple…" at bounding box center [21, 92] width 0 height 5
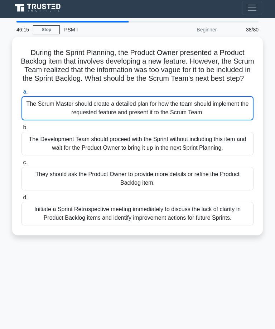
scroll to position [2, 0]
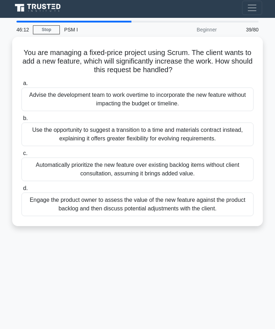
click at [165, 132] on div "Use the opportunity to suggest a transition to a time and materials contract in…" at bounding box center [137, 135] width 232 height 24
click at [21, 121] on input "b. Use the opportunity to suggest a transition to a time and materials contract…" at bounding box center [21, 118] width 0 height 5
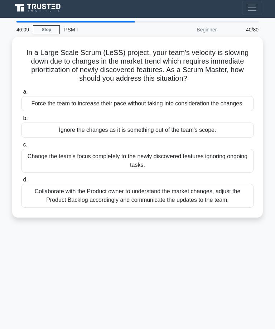
click at [147, 207] on div "Collaborate with the Product owner to understand the market changes, adjust the…" at bounding box center [137, 196] width 232 height 24
click at [21, 182] on input "d. Collaborate with the Product owner to understand the market changes, adjust …" at bounding box center [21, 180] width 0 height 5
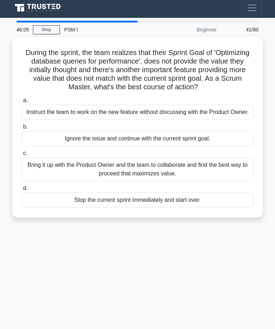
click at [171, 176] on div "Bring it up with the Product Owner and the team to collaborate and find the bes…" at bounding box center [137, 170] width 232 height 24
click at [21, 156] on input "c. Bring it up with the Product Owner and the team to collaborate and find the …" at bounding box center [21, 153] width 0 height 5
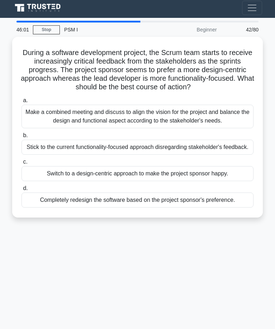
click at [159, 208] on div "Completely redesign the software based on the project sponsor's preference." at bounding box center [137, 200] width 232 height 15
click at [21, 191] on input "d. Completely redesign the software based on the project sponsor's preference." at bounding box center [21, 188] width 0 height 5
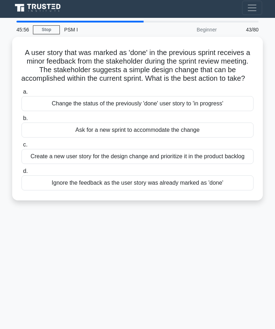
click at [175, 111] on div "Change the status of the previously 'done' user story to 'in progress'" at bounding box center [137, 103] width 232 height 15
click at [21, 94] on input "a. Change the status of the previously 'done' user story to 'in progress'" at bounding box center [21, 92] width 0 height 5
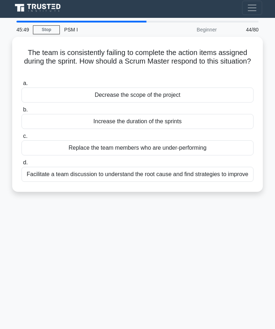
click at [143, 175] on div "Facilitate a team discussion to understand the root cause and find strategies t…" at bounding box center [137, 174] width 232 height 15
click at [21, 165] on input "d. Facilitate a team discussion to understand the root cause and find strategie…" at bounding box center [21, 163] width 0 height 5
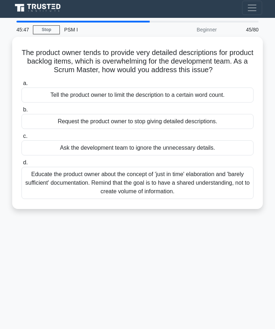
click at [161, 191] on div "Educate the product owner about the concept of 'just in time' elaboration and '…" at bounding box center [137, 183] width 232 height 32
click at [21, 165] on input "d. Educate the product owner about the concept of 'just in time' elaboration an…" at bounding box center [21, 163] width 0 height 5
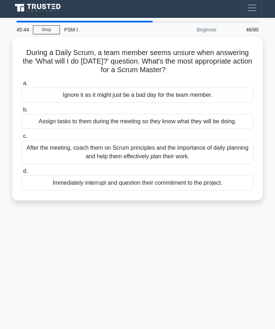
click at [175, 157] on div "After the meeting, coach them on Scrum principles and the importance of daily p…" at bounding box center [137, 153] width 232 height 24
click at [21, 139] on input "c. After the meeting, coach them on Scrum principles and the importance of dail…" at bounding box center [21, 136] width 0 height 5
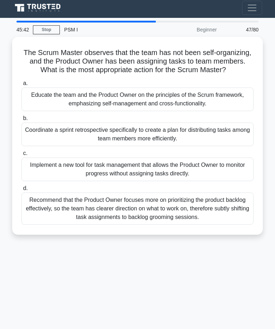
click at [184, 218] on div "Recommend that the Product Owner focuses more on prioritizing the product backl…" at bounding box center [137, 209] width 232 height 32
click at [21, 191] on input "d. Recommend that the Product Owner focuses more on prioritizing the product ba…" at bounding box center [21, 188] width 0 height 5
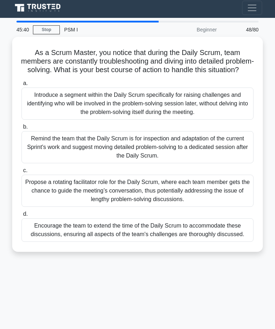
click at [167, 196] on div "Propose a rotating facilitator role for the Daily Scrum, where each team member…" at bounding box center [137, 191] width 232 height 32
click at [21, 173] on input "c. Propose a rotating facilitator role for the Daily Scrum, where each team mem…" at bounding box center [21, 170] width 0 height 5
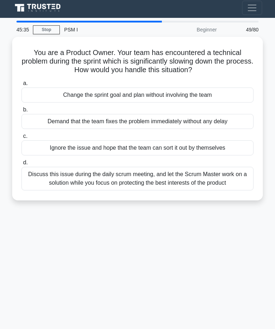
click at [163, 179] on div "Discuss this issue during the daily scrum meeting, and let the Scrum Master wor…" at bounding box center [137, 179] width 232 height 24
click at [21, 165] on input "d. Discuss this issue during the daily scrum meeting, and let the Scrum Master …" at bounding box center [21, 163] width 0 height 5
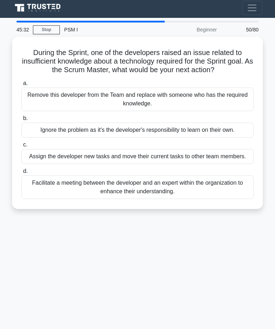
scroll to position [3, 0]
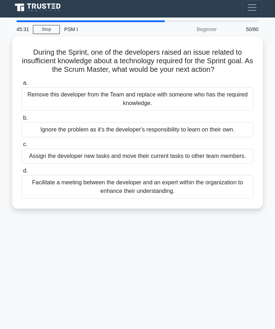
click at [200, 198] on div "Facilitate a meeting between the developer and an expert within the organizatio…" at bounding box center [137, 187] width 232 height 24
click at [21, 173] on input "d. Facilitate a meeting between the developer and an expert within the organiza…" at bounding box center [21, 171] width 0 height 5
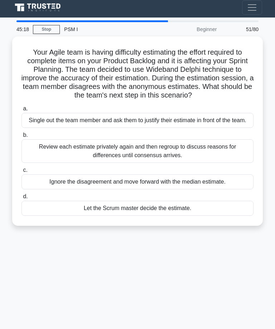
click at [173, 163] on div "Review each estimate privately again and then regroup to discuss reasons for di…" at bounding box center [137, 152] width 232 height 24
click at [21, 138] on input "b. Review each estimate privately again and then regroup to discuss reasons for…" at bounding box center [21, 135] width 0 height 5
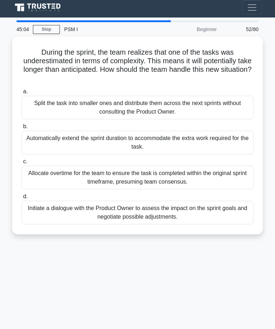
click at [149, 212] on div "Initiate a dialogue with the Product Owner to assess the impact on the sprint g…" at bounding box center [137, 213] width 232 height 24
click at [21, 199] on input "d. Initiate a dialogue with the Product Owner to assess the impact on the sprin…" at bounding box center [21, 197] width 0 height 5
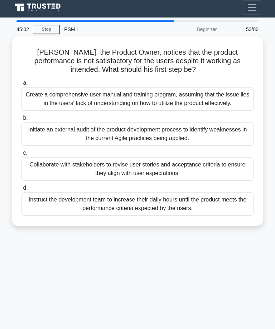
click at [153, 173] on div "Collaborate with stakeholders to revise user stories and acceptance criteria to…" at bounding box center [137, 169] width 232 height 24
click at [21, 156] on input "c. Collaborate with stakeholders to revise user stories and acceptance criteria…" at bounding box center [21, 153] width 0 height 5
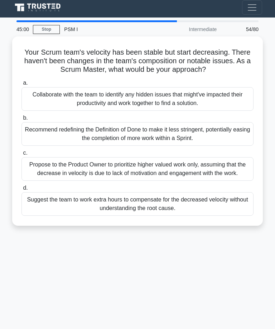
click at [154, 138] on div "Recommend redefining the Definition of Done to make it less stringent, potentia…" at bounding box center [137, 134] width 232 height 24
click at [21, 121] on input "b. Recommend redefining the Definition of Done to make it less stringent, poten…" at bounding box center [21, 118] width 0 height 5
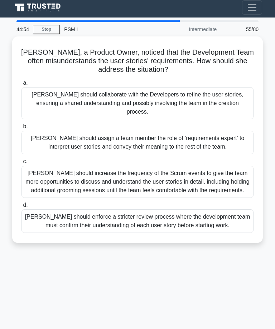
click at [155, 94] on div "Linda should collaborate with the Developers to refine the user stories, ensuri…" at bounding box center [137, 103] width 232 height 32
click at [21, 85] on input "a. Linda should collaborate with the Developers to refine the user stories, ens…" at bounding box center [21, 83] width 0 height 5
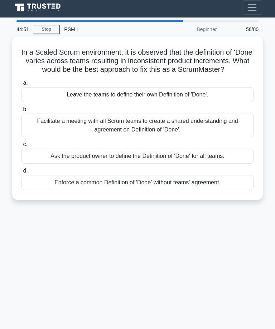
click at [153, 126] on div "Facilitate a meeting with all Scrum teams to create a shared understanding and …" at bounding box center [137, 126] width 232 height 24
click at [21, 112] on input "b. Facilitate a meeting with all Scrum teams to create a shared understanding a…" at bounding box center [21, 109] width 0 height 5
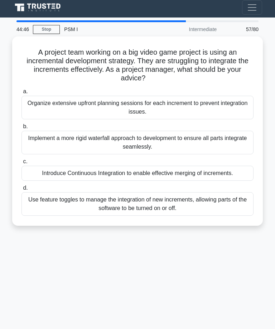
click at [169, 102] on div "Organize extensive upfront planning sessions for each increment to prevent inte…" at bounding box center [137, 108] width 232 height 24
click at [21, 94] on input "a. Organize extensive upfront planning sessions for each increment to prevent i…" at bounding box center [21, 91] width 0 height 5
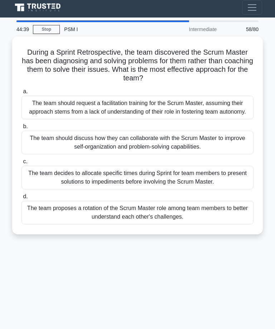
click at [156, 109] on div "The team should request a facilitation training for the Scrum Master, assuming …" at bounding box center [137, 108] width 232 height 24
click at [21, 94] on input "a. The team should request a facilitation training for the Scrum Master, assumi…" at bounding box center [21, 91] width 0 height 5
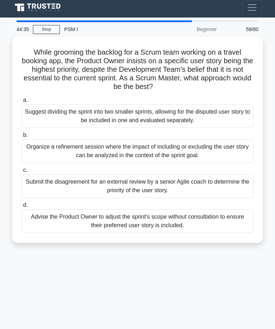
click at [184, 147] on div "Organize a refinement session where the impact of including or excluding the us…" at bounding box center [137, 152] width 232 height 24
click at [21, 138] on input "b. Organize a refinement session where the impact of including or excluding the…" at bounding box center [21, 135] width 0 height 5
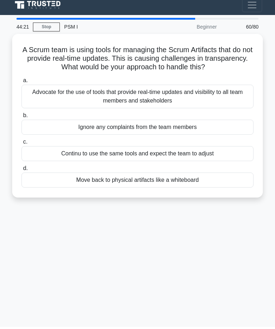
scroll to position [5, 0]
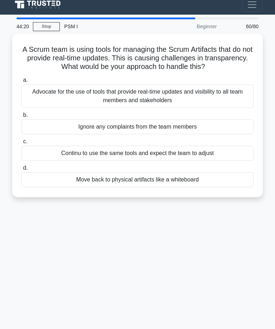
click at [173, 102] on div "Advocate for the use of tools that provide real-time updates and visibility to …" at bounding box center [137, 96] width 232 height 24
click at [21, 83] on input "a. Advocate for the use of tools that provide real-time updates and visibility …" at bounding box center [21, 80] width 0 height 5
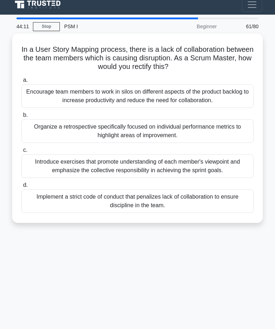
click at [196, 161] on div "Introduce exercises that promote understanding of each member's viewpoint and e…" at bounding box center [137, 167] width 232 height 24
click at [21, 153] on input "c. Introduce exercises that promote understanding of each member's viewpoint an…" at bounding box center [21, 150] width 0 height 5
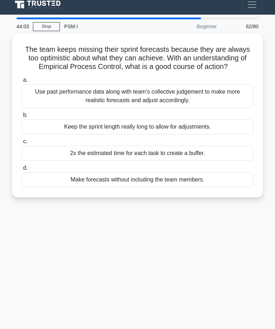
click at [157, 100] on div "Use past performance data along with team's collective judgement to make more r…" at bounding box center [137, 96] width 232 height 24
click at [21, 83] on input "a. Use past performance data along with team's collective judgement to make mor…" at bounding box center [21, 80] width 0 height 5
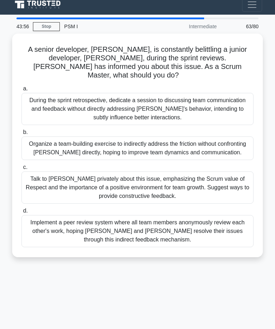
click at [183, 145] on div "Organize a team-building exercise to indirectly address the friction without co…" at bounding box center [137, 149] width 232 height 24
click at [21, 135] on input "b. Organize a team-building exercise to indirectly address the friction without…" at bounding box center [21, 132] width 0 height 5
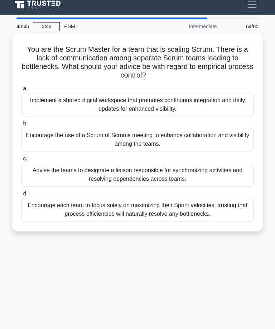
click at [212, 208] on div "Encourage each team to focus solely on maximizing their Sprint velocities, trus…" at bounding box center [137, 210] width 232 height 24
click at [21, 196] on input "d. Encourage each team to focus solely on maximizing their Sprint velocities, t…" at bounding box center [21, 194] width 0 height 5
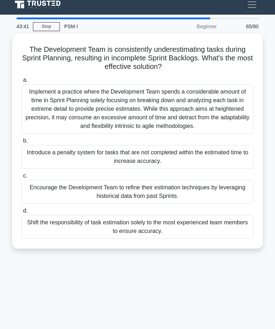
click at [190, 195] on div "Encourage the Development Team to refine their estimation techniques by leverag…" at bounding box center [137, 192] width 232 height 24
click at [21, 179] on input "c. Encourage the Development Team to refine their estimation techniques by leve…" at bounding box center [21, 176] width 0 height 5
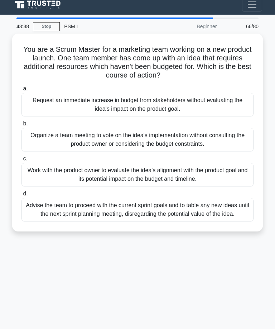
click at [183, 205] on div "Advise the team to proceed with the current sprint goals and to table any new i…" at bounding box center [137, 210] width 232 height 24
click at [21, 196] on input "d. Advise the team to proceed with the current sprint goals and to table any ne…" at bounding box center [21, 194] width 0 height 5
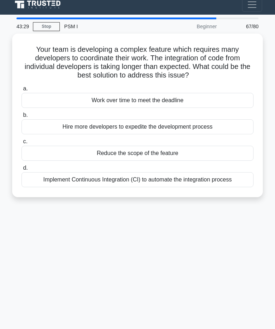
click at [183, 181] on div "Implement Continuous Integration (CI) to automate the integration process" at bounding box center [137, 179] width 232 height 15
click at [21, 171] on input "d. Implement Continuous Integration (CI) to automate the integration process" at bounding box center [21, 168] width 0 height 5
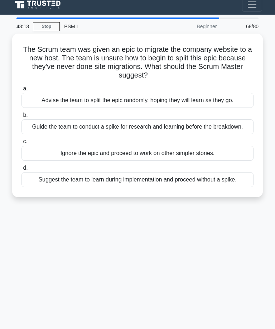
click at [202, 130] on div "Guide the team to conduct a spike for research and learning before the breakdow…" at bounding box center [137, 126] width 232 height 15
click at [21, 118] on input "b. Guide the team to conduct a spike for research and learning before the break…" at bounding box center [21, 115] width 0 height 5
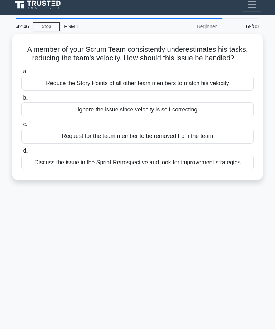
click at [173, 170] on div "Discuss the issue in the Sprint Retrospective and look for improvement strategi…" at bounding box center [137, 162] width 232 height 15
click at [21, 153] on input "d. Discuss the issue in the Sprint Retrospective and look for improvement strat…" at bounding box center [21, 151] width 0 height 5
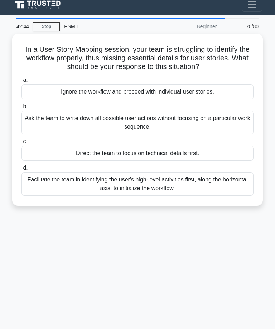
click at [166, 181] on div "Facilitate the team in identifying the user's high-level activities first, alon…" at bounding box center [137, 184] width 232 height 24
click at [21, 171] on input "d. Facilitate the team in identifying the user's high-level activities first, a…" at bounding box center [21, 168] width 0 height 5
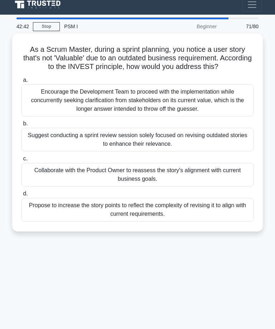
click at [165, 176] on div "Collaborate with the Product Owner to reassess the story's alignment with curre…" at bounding box center [137, 175] width 232 height 24
click at [21, 161] on input "c. Collaborate with the Product Owner to reassess the story's alignment with cu…" at bounding box center [21, 159] width 0 height 5
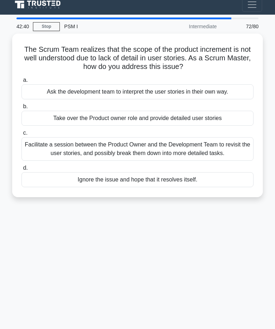
click at [178, 144] on div "Facilitate a session between the Product Owner and the Development Team to revi…" at bounding box center [137, 149] width 232 height 24
click at [21, 136] on input "c. Facilitate a session between the Product Owner and the Development Team to r…" at bounding box center [21, 133] width 0 height 5
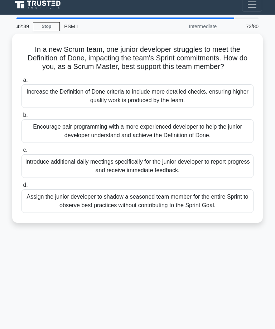
click at [179, 132] on div "Encourage pair programming with a more experienced developer to help the junior…" at bounding box center [137, 131] width 232 height 24
click at [21, 118] on input "b. Encourage pair programming with a more experienced developer to help the jun…" at bounding box center [21, 115] width 0 height 5
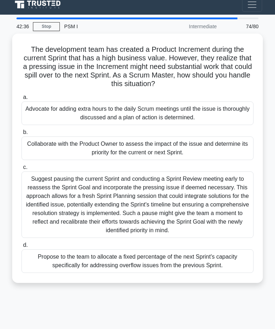
click at [187, 143] on div "Collaborate with the Product Owner to assess the impact of the issue and determ…" at bounding box center [137, 149] width 232 height 24
click at [21, 135] on input "b. Collaborate with the Product Owner to assess the impact of the issue and det…" at bounding box center [21, 132] width 0 height 5
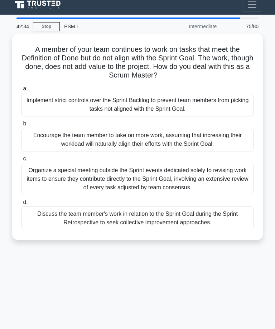
click at [178, 173] on div "Organize a special meeting outside the Sprint events dedicated solely to revisi…" at bounding box center [137, 179] width 232 height 32
click at [21, 161] on input "c. Organize a special meeting outside the Sprint events dedicated solely to rev…" at bounding box center [21, 159] width 0 height 5
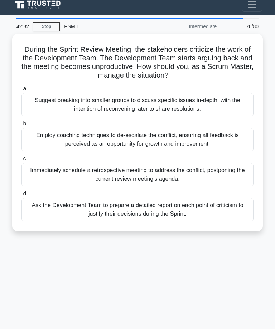
click at [174, 137] on div "Employ coaching techniques to de-escalate the conflict, ensuring all feedback i…" at bounding box center [137, 140] width 232 height 24
click at [21, 126] on input "b. Employ coaching techniques to de-escalate the conflict, ensuring all feedbac…" at bounding box center [21, 124] width 0 height 5
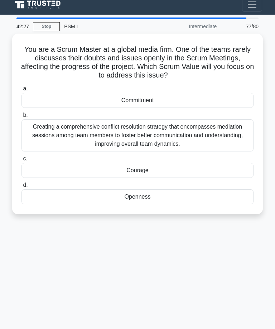
click at [191, 132] on div "Creating a comprehensive conflict resolution strategy that encompasses mediatio…" at bounding box center [137, 135] width 232 height 32
click at [21, 118] on input "b. Creating a comprehensive conflict resolution strategy that encompasses media…" at bounding box center [21, 115] width 0 height 5
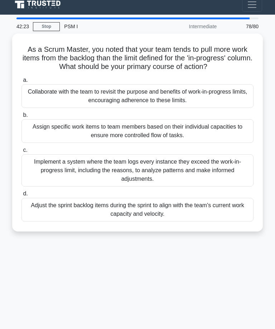
click at [196, 99] on div "Collaborate with the team to revisit the purpose and benefits of work-in-progre…" at bounding box center [137, 96] width 232 height 24
click at [21, 83] on input "a. Collaborate with the team to revisit the purpose and benefits of work-in-pro…" at bounding box center [21, 80] width 0 height 5
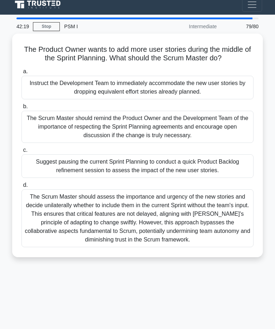
click at [192, 219] on div "The Scrum Master should assess the importance and urgency of the new stories an…" at bounding box center [137, 219] width 232 height 58
click at [21, 188] on input "d. The Scrum Master should assess the importance and urgency of the new stories…" at bounding box center [21, 185] width 0 height 5
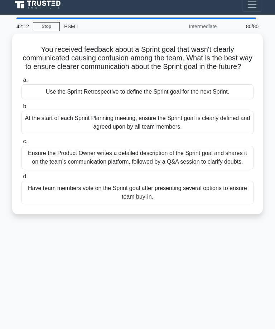
click at [171, 160] on div "Ensure the Product Owner writes a detailed description of the Sprint goal and s…" at bounding box center [137, 158] width 232 height 24
click at [21, 144] on input "c. Ensure the Product Owner writes a detailed description of the Sprint goal an…" at bounding box center [21, 142] width 0 height 5
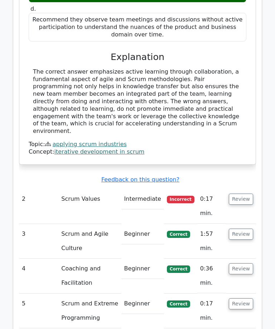
scroll to position [1210, 0]
click at [189, 196] on span "Incorrect" at bounding box center [181, 199] width 28 height 7
click at [245, 194] on button "Review" at bounding box center [241, 199] width 24 height 11
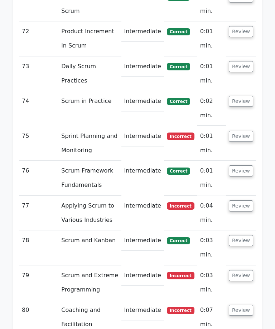
scroll to position [4255, 0]
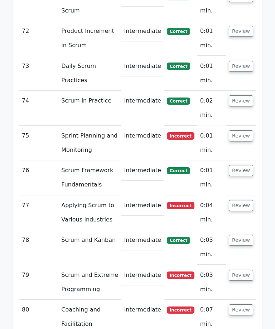
click at [244, 305] on button "Review" at bounding box center [241, 310] width 24 height 11
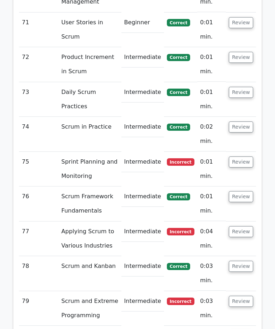
scroll to position [4229, 0]
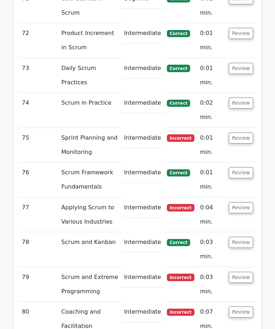
scroll to position [4253, 0]
click at [245, 272] on button "Review" at bounding box center [241, 277] width 24 height 11
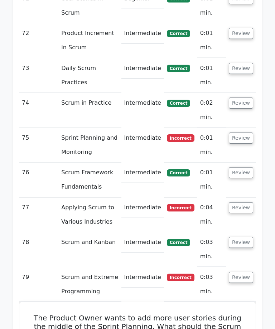
click at [241, 272] on button "Review" at bounding box center [241, 277] width 24 height 11
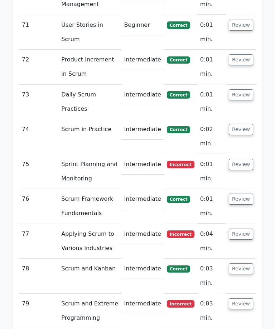
scroll to position [4225, 0]
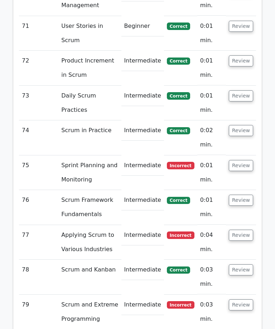
click at [240, 230] on button "Review" at bounding box center [241, 235] width 24 height 11
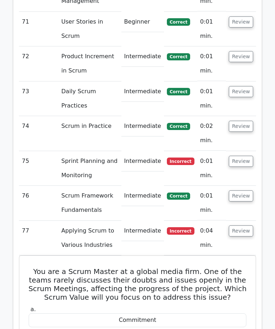
scroll to position [4229, 0]
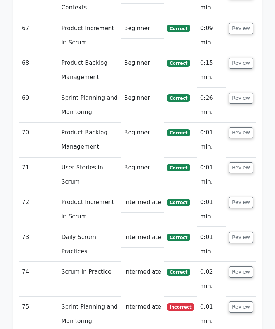
scroll to position [4084, 0]
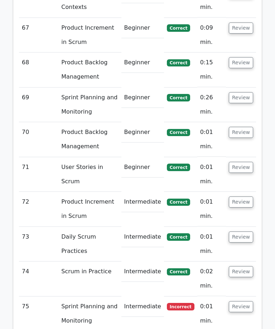
click at [241, 302] on button "Review" at bounding box center [241, 307] width 24 height 11
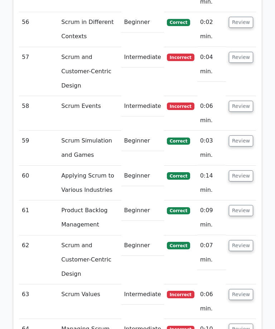
scroll to position [3676, 0]
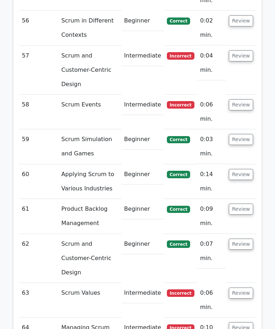
scroll to position [3680, 0]
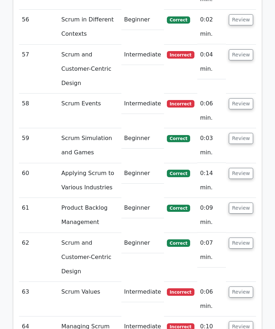
click at [237, 322] on button "Review" at bounding box center [241, 327] width 24 height 11
click at [245, 287] on button "Review" at bounding box center [241, 292] width 24 height 11
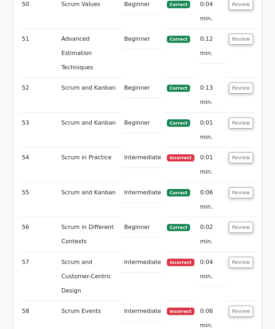
scroll to position [3458, 0]
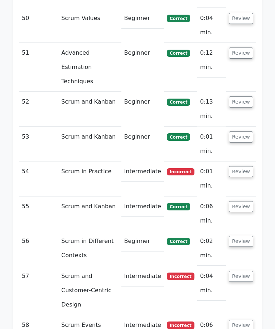
click at [241, 320] on button "Review" at bounding box center [241, 325] width 24 height 11
click at [231, 271] on button "Review" at bounding box center [241, 276] width 24 height 11
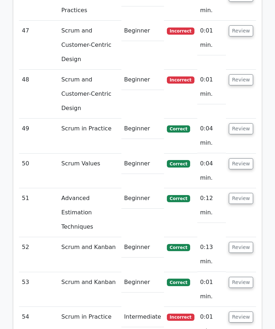
scroll to position [3312, 0]
click at [244, 312] on button "Review" at bounding box center [241, 317] width 24 height 11
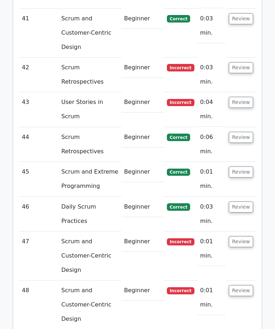
scroll to position [3102, 0]
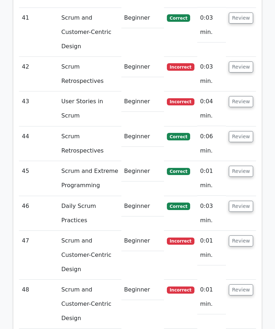
click at [235, 285] on button "Review" at bounding box center [241, 290] width 24 height 11
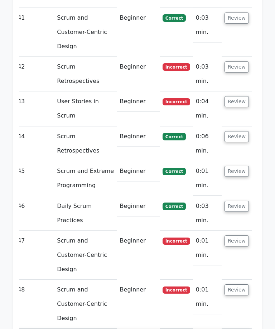
scroll to position [0, 4]
click at [239, 236] on button "Review" at bounding box center [236, 241] width 24 height 11
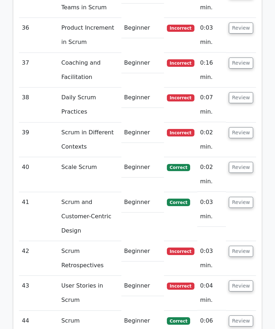
scroll to position [0, 0]
click at [238, 281] on button "Review" at bounding box center [241, 286] width 24 height 11
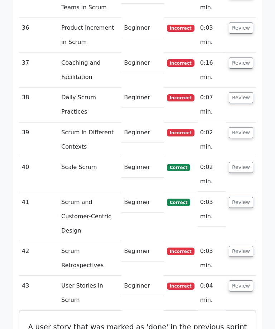
click at [244, 241] on td "Review" at bounding box center [241, 258] width 30 height 35
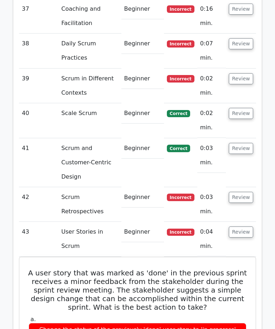
scroll to position [2972, 0]
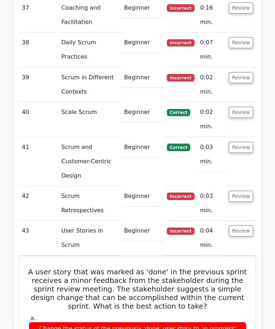
click at [244, 226] on button "Review" at bounding box center [241, 231] width 24 height 11
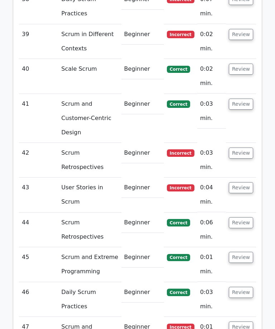
scroll to position [3017, 0]
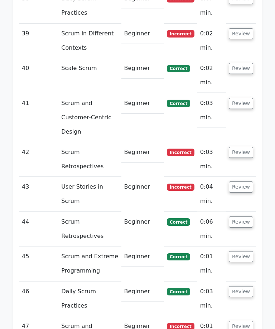
click at [242, 321] on button "Review" at bounding box center [241, 326] width 24 height 11
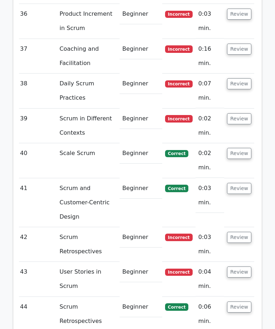
scroll to position [2931, 0]
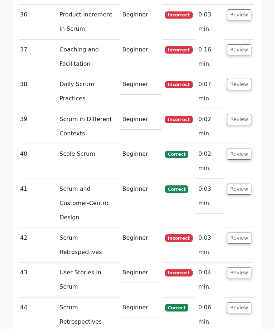
click at [238, 233] on button "Review" at bounding box center [239, 238] width 24 height 11
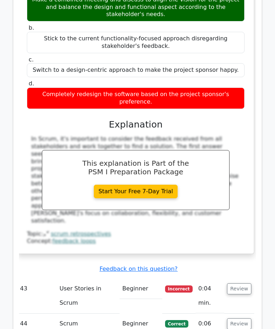
scroll to position [3276, 0]
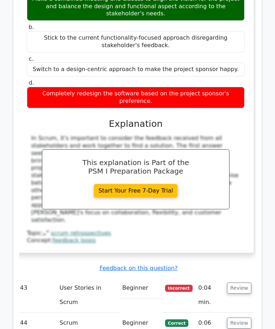
click at [241, 283] on button "Review" at bounding box center [239, 288] width 24 height 11
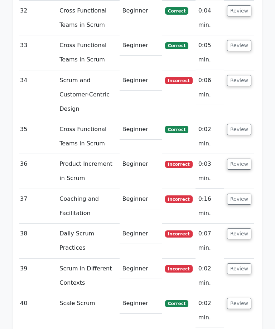
scroll to position [2781, 0]
click at [245, 264] on button "Review" at bounding box center [239, 269] width 24 height 11
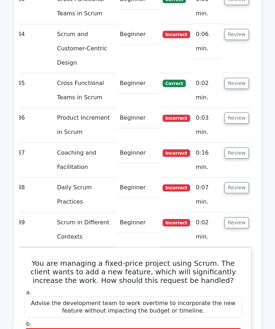
scroll to position [0, 0]
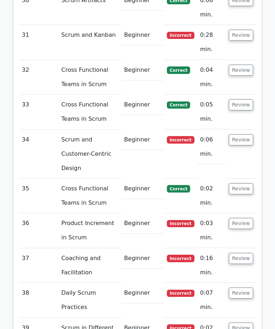
click at [240, 288] on button "Review" at bounding box center [241, 293] width 24 height 11
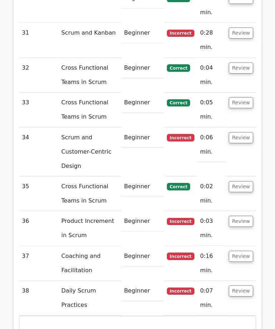
scroll to position [2724, 0]
click at [249, 251] on button "Review" at bounding box center [241, 256] width 24 height 11
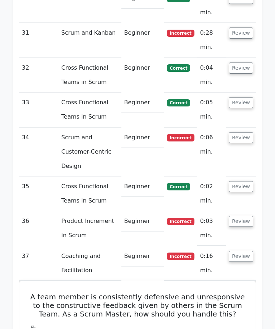
click at [247, 216] on button "Review" at bounding box center [241, 221] width 24 height 11
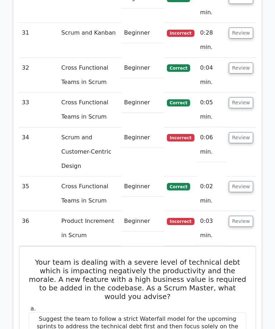
scroll to position [0, 0]
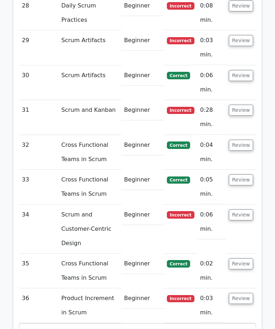
click at [238, 210] on button "Review" at bounding box center [241, 215] width 24 height 11
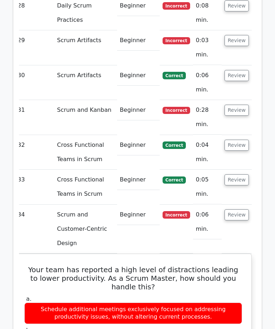
scroll to position [0, 4]
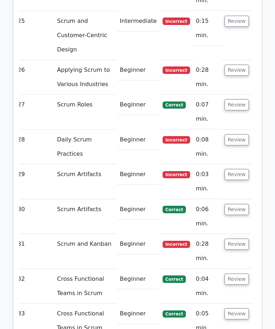
click at [243, 239] on button "Review" at bounding box center [236, 244] width 24 height 11
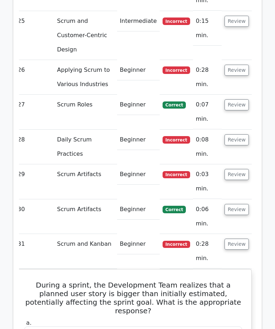
click at [239, 169] on button "Review" at bounding box center [236, 174] width 24 height 11
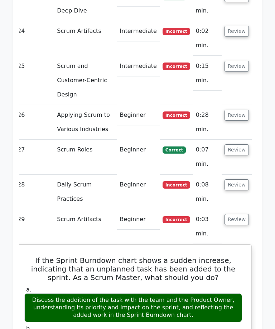
scroll to position [2467, 0]
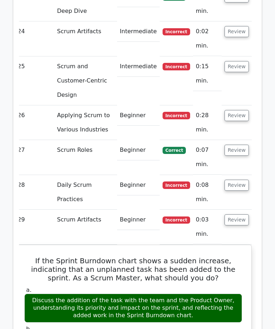
click at [240, 180] on button "Review" at bounding box center [236, 185] width 24 height 11
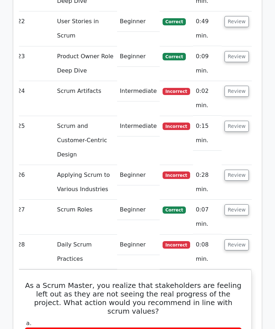
scroll to position [2384, 0]
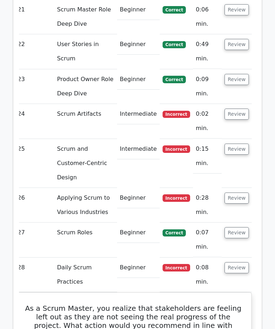
click at [241, 193] on button "Review" at bounding box center [236, 198] width 24 height 11
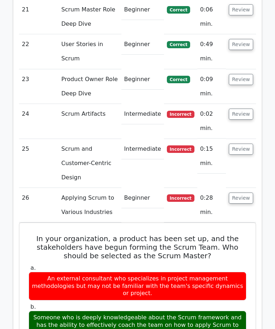
scroll to position [0, 0]
click at [238, 144] on button "Review" at bounding box center [241, 149] width 24 height 11
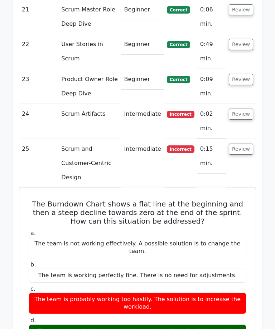
click at [240, 109] on button "Review" at bounding box center [241, 114] width 24 height 11
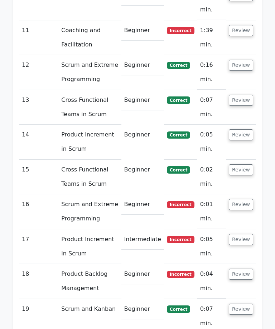
scroll to position [2013, 0]
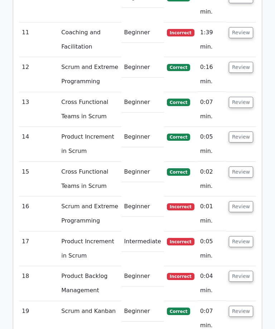
click at [246, 271] on button "Review" at bounding box center [241, 276] width 24 height 11
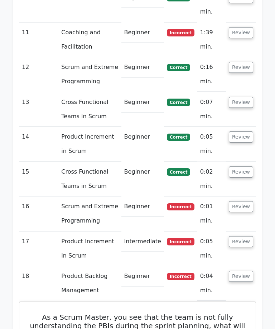
click at [241, 236] on button "Review" at bounding box center [241, 241] width 24 height 11
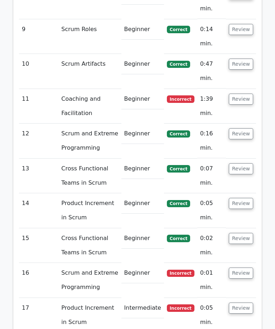
scroll to position [1945, 0]
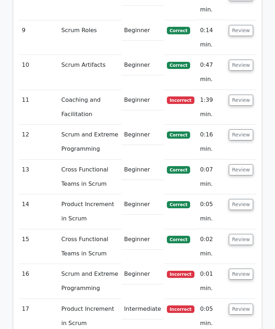
click at [241, 269] on button "Review" at bounding box center [241, 274] width 24 height 11
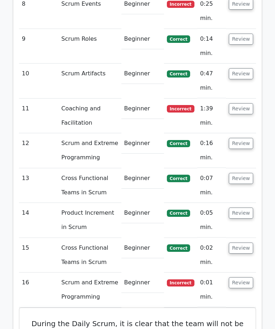
scroll to position [1935, 0]
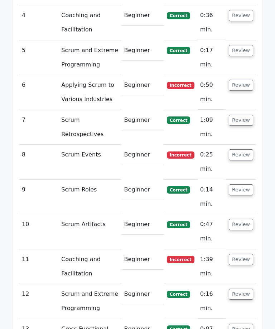
click at [241, 255] on button "Review" at bounding box center [241, 260] width 24 height 11
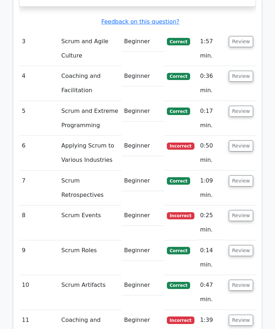
scroll to position [1725, 0]
click at [243, 210] on button "Review" at bounding box center [241, 215] width 24 height 11
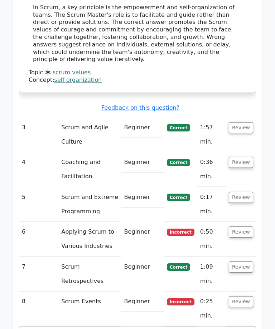
click at [241, 227] on button "Review" at bounding box center [241, 232] width 24 height 11
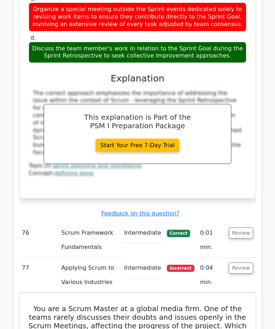
scroll to position [13626, 0]
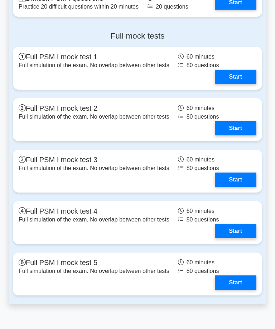
scroll to position [2295, 0]
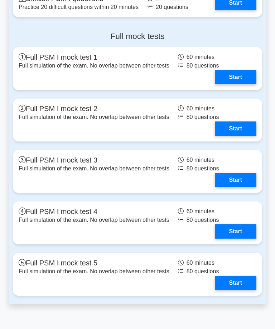
click at [241, 84] on link "Start" at bounding box center [235, 77] width 41 height 14
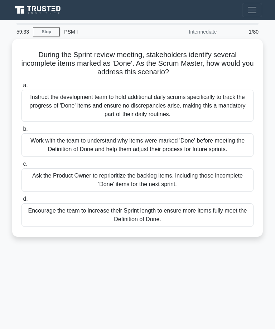
click at [186, 222] on div "Encourage the team to increase their Sprint length to ensure more items fully m…" at bounding box center [137, 216] width 232 height 24
click at [21, 202] on input "d. Encourage the team to increase their Sprint length to ensure more items full…" at bounding box center [21, 199] width 0 height 5
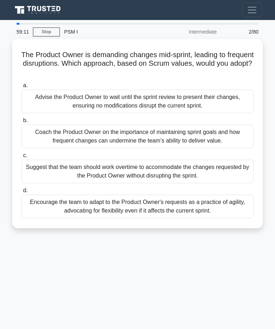
click at [185, 169] on div "Suggest that the team should work overtime to accommodate the changes requested…" at bounding box center [137, 172] width 232 height 24
click at [21, 158] on input "c. Suggest that the team should work overtime to accommodate the changes reques…" at bounding box center [21, 155] width 0 height 5
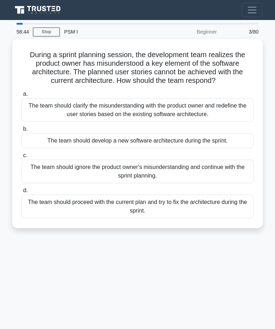
click at [173, 119] on div "The team should clarify the misunderstanding with the product owner and redefin…" at bounding box center [137, 110] width 232 height 24
click at [21, 97] on input "a. The team should clarify the misunderstanding with the product owner and rede…" at bounding box center [21, 94] width 0 height 5
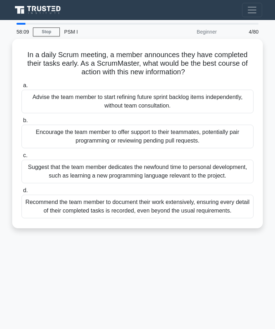
click at [195, 140] on div "Encourage the team member to offer support to their teammates, potentially pair…" at bounding box center [137, 137] width 232 height 24
click at [21, 123] on input "b. Encourage the team member to offer support to their teammates, potentially p…" at bounding box center [21, 120] width 0 height 5
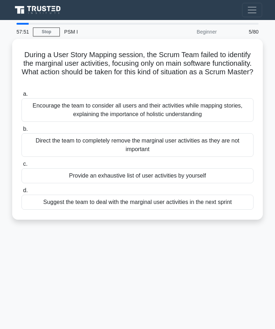
click at [170, 110] on div "Encourage the team to consider all users and their activities while mapping sto…" at bounding box center [137, 110] width 232 height 24
click at [21, 97] on input "a. Encourage the team to consider all users and their activities while mapping …" at bounding box center [21, 94] width 0 height 5
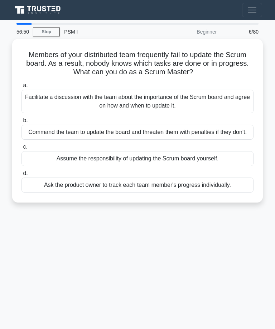
scroll to position [1, 0]
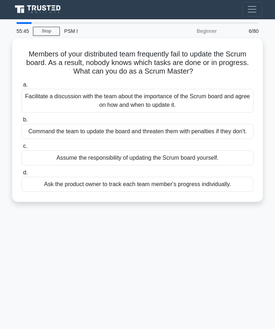
click at [192, 99] on div "Facilitate a discussion with the team about the importance of the Scrum board a…" at bounding box center [137, 101] width 232 height 24
click at [21, 87] on input "a. Facilitate a discussion with the team about the importance of the Scrum boar…" at bounding box center [21, 85] width 0 height 5
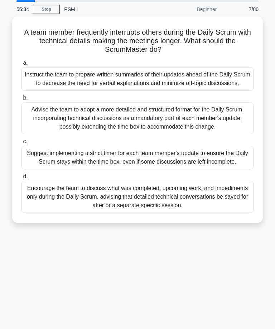
scroll to position [25, 0]
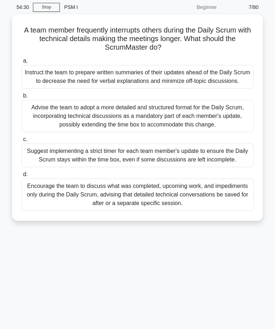
click at [214, 121] on div "Advise the team to adopt a more detailed and structured format for the Daily Sc…" at bounding box center [137, 116] width 232 height 32
click at [21, 98] on input "b. Advise the team to adopt a more detailed and structured format for the Daily…" at bounding box center [21, 96] width 0 height 5
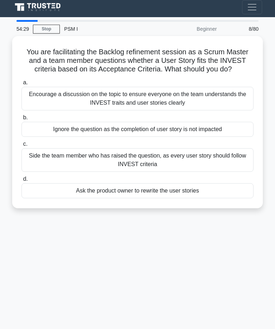
scroll to position [0, 0]
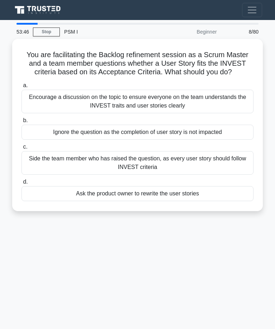
click at [205, 111] on div "Encourage a discussion on the topic to ensure everyone on the team understands …" at bounding box center [137, 102] width 232 height 24
click at [21, 88] on input "a. Encourage a discussion on the topic to ensure everyone on the team understan…" at bounding box center [21, 85] width 0 height 5
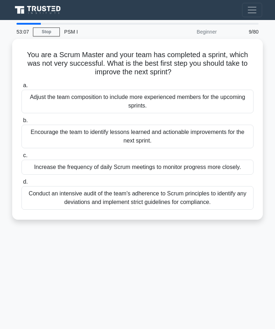
click at [169, 133] on div "Encourage the team to identify lessons learned and actionable improvements for …" at bounding box center [137, 137] width 232 height 24
click at [21, 123] on input "b. Encourage the team to identify lessons learned and actionable improvements f…" at bounding box center [21, 120] width 0 height 5
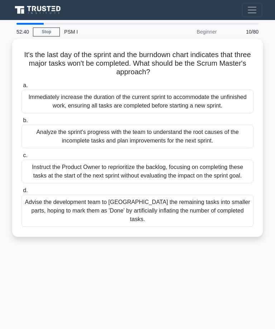
click at [197, 222] on div "Advise the development team to split the remaining tasks into smaller parts, ho…" at bounding box center [137, 211] width 232 height 32
click at [21, 193] on input "d. Advise the development team to split the remaining tasks into smaller parts,…" at bounding box center [21, 191] width 0 height 5
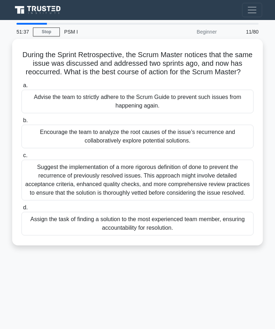
click at [173, 139] on div "Encourage the team to analyze the root causes of the issue’s recurrence and col…" at bounding box center [137, 137] width 232 height 24
click at [21, 123] on input "b. Encourage the team to analyze the root causes of the issue’s recurrence and …" at bounding box center [21, 120] width 0 height 5
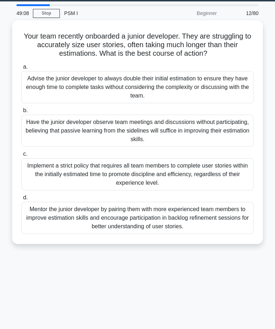
scroll to position [19, 0]
click at [231, 228] on div "Mentor the junior developer by pairing them with more experienced team members …" at bounding box center [137, 218] width 232 height 32
click at [21, 200] on input "d. Mentor the junior developer by pairing them with more experienced team membe…" at bounding box center [21, 198] width 0 height 5
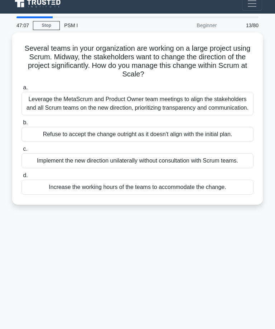
scroll to position [6, 0]
click at [199, 168] on div "Implement the new direction unilaterally without consultation with Scrum teams." at bounding box center [137, 160] width 232 height 15
click at [21, 152] on input "c. Implement the new direction unilaterally without consultation with Scrum tea…" at bounding box center [21, 149] width 0 height 5
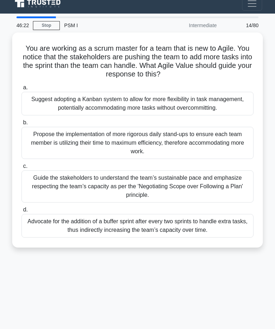
click at [194, 195] on div "Guide the stakeholders to understand the team’s sustainable pace and emphasize …" at bounding box center [137, 187] width 232 height 32
click at [21, 169] on input "c. Guide the stakeholders to understand the team’s sustainable pace and emphasi…" at bounding box center [21, 166] width 0 height 5
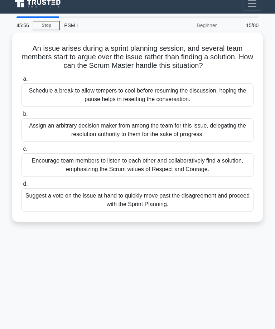
click at [152, 93] on div "Schedule a break to allow tempers to cool before resuming the discussion, hopin…" at bounding box center [137, 95] width 232 height 24
click at [21, 82] on input "a. Schedule a break to allow tempers to cool before resuming the discussion, ho…" at bounding box center [21, 79] width 0 height 5
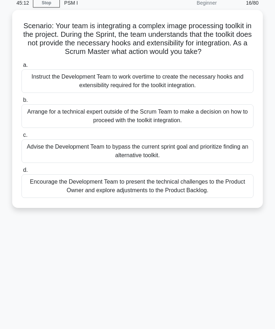
scroll to position [31, 0]
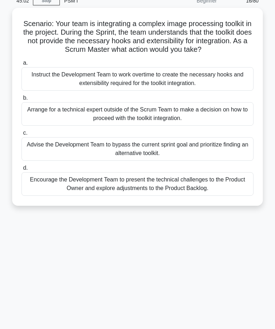
click at [206, 189] on div "Encourage the Development Team to present the technical challenges to the Produ…" at bounding box center [137, 184] width 232 height 24
click at [21, 171] on input "d. Encourage the Development Team to present the technical challenges to the Pr…" at bounding box center [21, 168] width 0 height 5
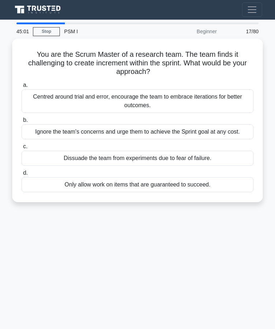
scroll to position [0, 0]
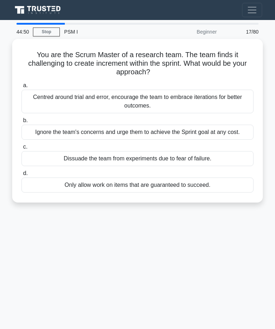
click at [165, 100] on div "Centred around trial and error, encourage the team to embrace iterations for be…" at bounding box center [137, 102] width 232 height 24
click at [21, 88] on input "a. Centred around trial and error, encourage the team to embrace iterations for…" at bounding box center [21, 85] width 0 height 5
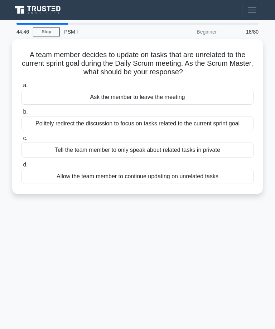
click at [187, 125] on div "Politely redirect the discussion to focus on tasks related to the current sprin…" at bounding box center [137, 123] width 232 height 15
click at [21, 114] on input "b. Politely redirect the discussion to focus on tasks related to the current sp…" at bounding box center [21, 112] width 0 height 5
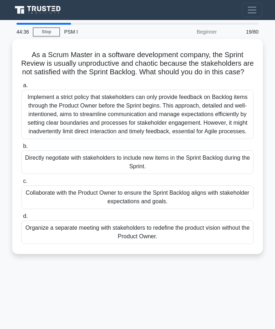
click at [187, 209] on div "Collaborate with the Product Owner to ensure the Sprint Backlog aligns with sta…" at bounding box center [137, 198] width 232 height 24
click at [21, 184] on input "c. Collaborate with the Product Owner to ensure the Sprint Backlog aligns with …" at bounding box center [21, 181] width 0 height 5
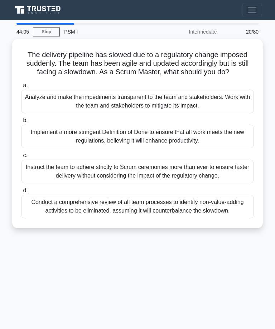
click at [212, 219] on div "Conduct a comprehensive review of all team processes to identify non-value-addi…" at bounding box center [137, 207] width 232 height 24
click at [21, 193] on input "d. Conduct a comprehensive review of all team processes to identify non-value-a…" at bounding box center [21, 191] width 0 height 5
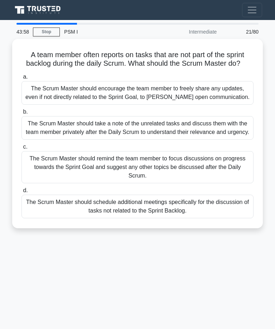
click at [161, 103] on div "The Scrum Master should encourage the team member to freely share any updates, …" at bounding box center [137, 93] width 232 height 24
click at [21, 79] on input "a. The Scrum Master should encourage the team member to freely share any update…" at bounding box center [21, 77] width 0 height 5
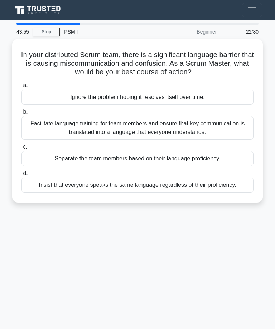
click at [146, 128] on div "Facilitate language training for team members and ensure that key communication…" at bounding box center [137, 128] width 232 height 24
click at [21, 114] on input "b. Facilitate language training for team members and ensure that key communicat…" at bounding box center [21, 112] width 0 height 5
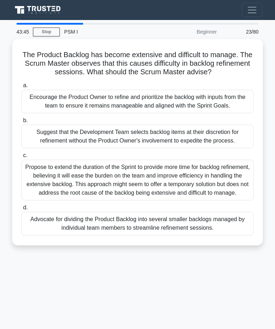
click at [160, 109] on div "Encourage the Product Owner to refine and prioritize the backlog with inputs fr…" at bounding box center [137, 102] width 232 height 24
click at [21, 88] on input "a. Encourage the Product Owner to refine and prioritize the backlog with inputs…" at bounding box center [21, 85] width 0 height 5
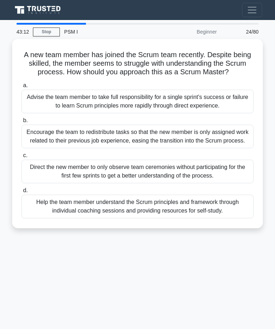
click at [214, 219] on div "Help the team member understand the Scrum principles and framework through indi…" at bounding box center [137, 207] width 232 height 24
click at [21, 193] on input "d. Help the team member understand the Scrum principles and framework through i…" at bounding box center [21, 191] width 0 height 5
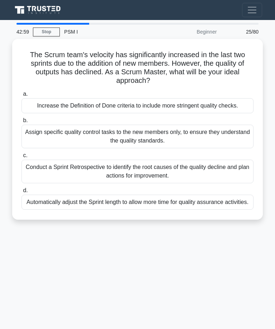
click at [166, 108] on div "Increase the Definition of Done criteria to include more stringent quality chec…" at bounding box center [137, 105] width 232 height 15
click at [21, 97] on input "a. Increase the Definition of Done criteria to include more stringent quality c…" at bounding box center [21, 94] width 0 height 5
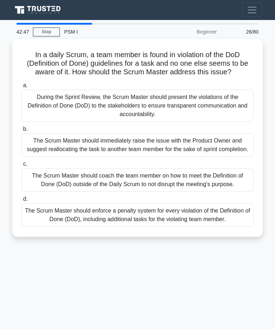
click at [204, 192] on div "The Scrum Master should coach the team member on how to meet the Definition of …" at bounding box center [137, 180] width 232 height 24
click at [21, 167] on input "c. The Scrum Master should coach the team member on how to meet the Definition …" at bounding box center [21, 164] width 0 height 5
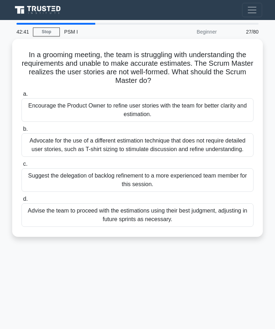
click at [186, 107] on div "Encourage the Product Owner to refine user stories with the team for better cla…" at bounding box center [137, 110] width 232 height 24
click at [21, 97] on input "a. Encourage the Product Owner to refine user stories with the team for better …" at bounding box center [21, 94] width 0 height 5
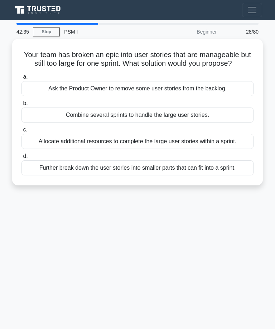
click at [216, 176] on div "Further break down the user stories into smaller parts that can fit into a spri…" at bounding box center [137, 168] width 232 height 15
click at [21, 159] on input "d. Further break down the user stories into smaller parts that can fit into a s…" at bounding box center [21, 156] width 0 height 5
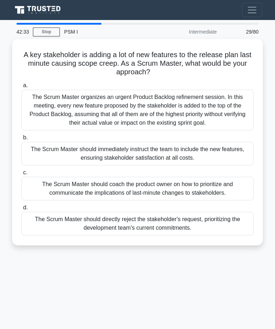
click at [207, 112] on div "The Scrum Master organizes an urgent Product Backlog refinement session. In thi…" at bounding box center [137, 110] width 232 height 41
click at [21, 88] on input "a. The Scrum Master organizes an urgent Product Backlog refinement session. In …" at bounding box center [21, 85] width 0 height 5
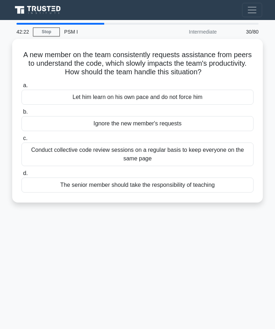
click at [170, 161] on div "Conduct collective code review sessions on a regular basis to keep everyone on …" at bounding box center [137, 155] width 232 height 24
click at [21, 141] on input "c. Conduct collective code review sessions on a regular basis to keep everyone …" at bounding box center [21, 138] width 0 height 5
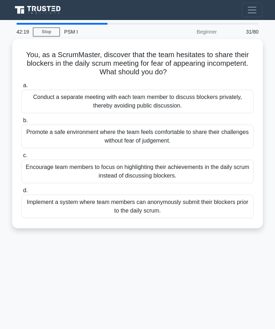
click at [181, 129] on div "Promote a safe environment where the team feels comfortable to share their chal…" at bounding box center [137, 137] width 232 height 24
click at [21, 123] on input "b. Promote a safe environment where the team feels comfortable to share their c…" at bounding box center [21, 120] width 0 height 5
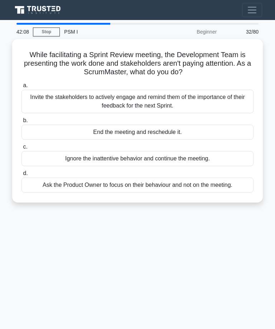
click at [187, 96] on div "Invite the stakeholders to actively engage and remind them of the importance of…" at bounding box center [137, 102] width 232 height 24
click at [21, 88] on input "a. Invite the stakeholders to actively engage and remind them of the importance…" at bounding box center [21, 85] width 0 height 5
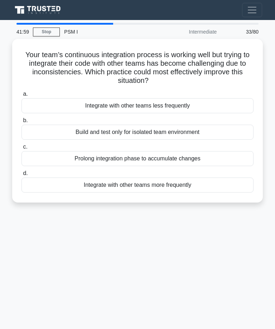
click at [161, 105] on div "Integrate with other teams less frequently" at bounding box center [137, 105] width 232 height 15
click at [21, 97] on input "a. Integrate with other teams less frequently" at bounding box center [21, 94] width 0 height 5
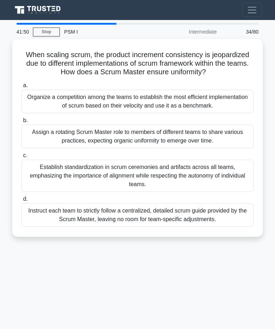
click at [210, 176] on div "Establish standardization in scrum ceremonies and artifacts across all teams, e…" at bounding box center [137, 176] width 232 height 32
click at [21, 158] on input "c. Establish standardization in scrum ceremonies and artifacts across all teams…" at bounding box center [21, 155] width 0 height 5
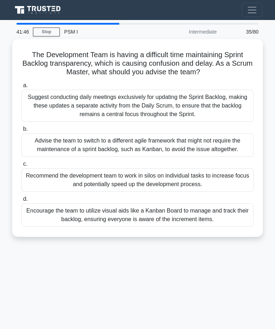
click at [182, 221] on div "Encourage the team to utilize visual aids like a Kanban Board to manage and tra…" at bounding box center [137, 216] width 232 height 24
click at [21, 202] on input "d. Encourage the team to utilize visual aids like a Kanban Board to manage and …" at bounding box center [21, 199] width 0 height 5
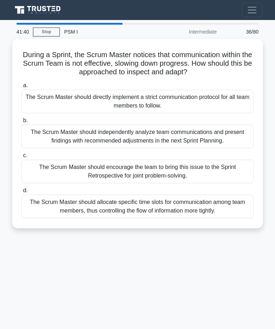
click at [208, 208] on div "The Scrum Master should allocate specific time slots for communication among te…" at bounding box center [137, 207] width 232 height 24
click at [21, 193] on input "d. The Scrum Master should allocate specific time slots for communication among…" at bounding box center [21, 191] width 0 height 5
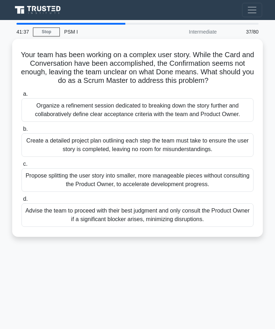
click at [193, 117] on div "Organize a refinement session dedicated to breaking down the story further and …" at bounding box center [137, 110] width 232 height 24
click at [21, 97] on input "a. Organize a refinement session dedicated to breaking down the story further a…" at bounding box center [21, 94] width 0 height 5
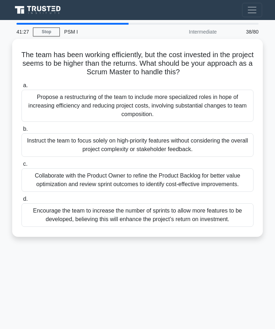
click at [197, 221] on div "Encourage the team to increase the number of sprints to allow more features to …" at bounding box center [137, 216] width 232 height 24
click at [21, 202] on input "d. Encourage the team to increase the number of sprints to allow more features …" at bounding box center [21, 199] width 0 height 5
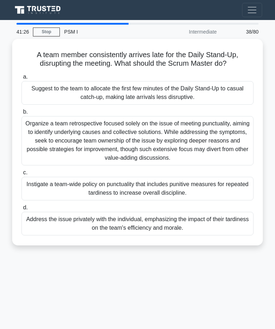
click at [204, 135] on div "Organize a team retrospective focused solely on the issue of meeting punctualit…" at bounding box center [137, 140] width 232 height 49
click at [21, 114] on input "b. Organize a team retrospective focused solely on the issue of meeting punctua…" at bounding box center [21, 112] width 0 height 5
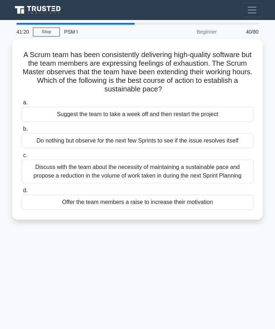
click at [222, 180] on div "Discuss with the team about the necessity of maintaining a sustainable pace and…" at bounding box center [137, 172] width 232 height 24
click at [21, 158] on input "c. Discuss with the team about the necessity of maintaining a sustainable pace …" at bounding box center [21, 155] width 0 height 5
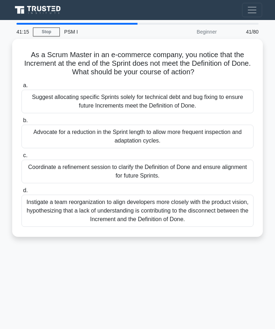
click at [206, 210] on div "Instigate a team reorganization to align developers more closely with the produ…" at bounding box center [137, 211] width 232 height 32
click at [21, 193] on input "d. Instigate a team reorganization to align developers more closely with the pr…" at bounding box center [21, 191] width 0 height 5
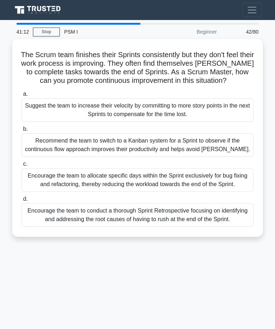
click at [217, 192] on div "Encourage the team to allocate specific days within the Sprint exclusively for …" at bounding box center [137, 180] width 232 height 24
click at [21, 167] on input "c. Encourage the team to allocate specific days within the Sprint exclusively f…" at bounding box center [21, 164] width 0 height 5
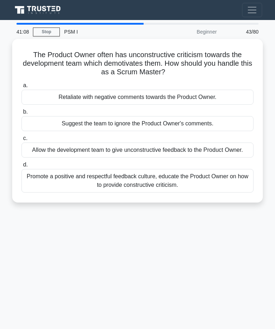
click at [199, 187] on div "Promote a positive and respectful feedback culture, educate the Product Owner o…" at bounding box center [137, 181] width 232 height 24
click at [21, 167] on input "d. Promote a positive and respectful feedback culture, educate the Product Owne…" at bounding box center [21, 165] width 0 height 5
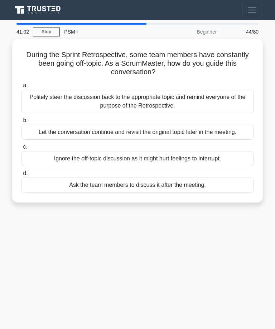
click at [169, 193] on div "Ask the team members to discuss it after the meeting." at bounding box center [137, 185] width 232 height 15
click at [21, 176] on input "d. Ask the team members to discuss it after the meeting." at bounding box center [21, 173] width 0 height 5
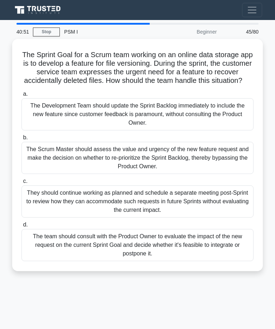
click at [158, 121] on div "The Development Team should update the Sprint Backlog immediately to include th…" at bounding box center [137, 114] width 232 height 32
click at [21, 97] on input "a. The Development Team should update the Sprint Backlog immediately to include…" at bounding box center [21, 94] width 0 height 5
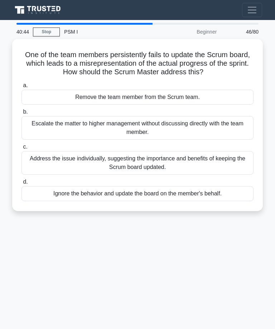
click at [190, 163] on div "Address the issue individually, suggesting the importance and benefits of keepi…" at bounding box center [137, 163] width 232 height 24
click at [21, 150] on input "c. Address the issue individually, suggesting the importance and benefits of ke…" at bounding box center [21, 147] width 0 height 5
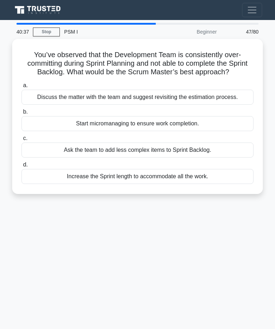
click at [182, 105] on div "Discuss the matter with the team and suggest revisiting the estimation process." at bounding box center [137, 97] width 232 height 15
click at [21, 88] on input "a. Discuss the matter with the team and suggest revisiting the estimation proce…" at bounding box center [21, 85] width 0 height 5
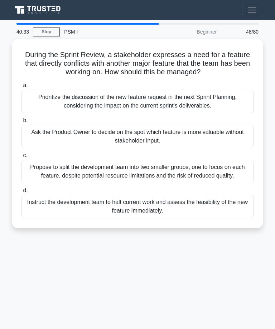
click at [210, 108] on div "Prioritize the discussion of the new feature request in the next Sprint Plannin…" at bounding box center [137, 102] width 232 height 24
click at [21, 88] on input "a. Prioritize the discussion of the new feature request in the next Sprint Plan…" at bounding box center [21, 85] width 0 height 5
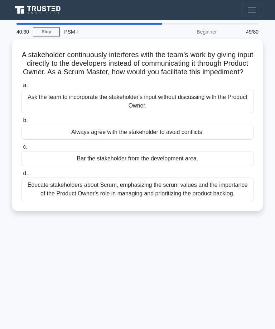
click at [205, 197] on div "Educate stakeholders about Scrum, emphasizing the scrum values and the importan…" at bounding box center [137, 190] width 232 height 24
click at [21, 176] on input "d. Educate stakeholders about Scrum, emphasizing the scrum values and the impor…" at bounding box center [21, 173] width 0 height 5
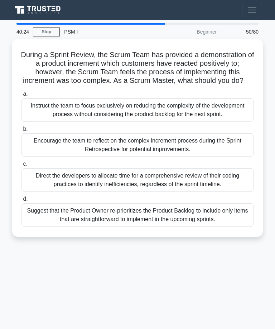
click at [189, 121] on div "Instruct the team to focus exclusively on reducing the complexity of the develo…" at bounding box center [137, 110] width 232 height 24
click at [21, 97] on input "a. Instruct the team to focus exclusively on reducing the complexity of the dev…" at bounding box center [21, 94] width 0 height 5
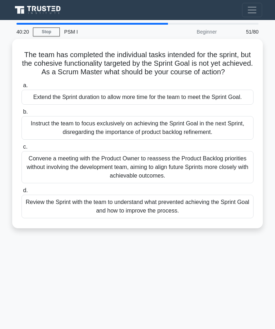
click at [187, 181] on div "Convene a meeting with the Product Owner to reassess the Product Backlog priori…" at bounding box center [137, 167] width 232 height 32
click at [21, 150] on input "c. Convene a meeting with the Product Owner to reassess the Product Backlog pri…" at bounding box center [21, 147] width 0 height 5
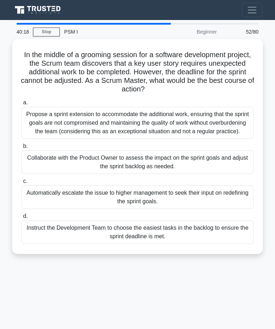
click at [193, 166] on div "Collaborate with the Product Owner to assess the impact on the sprint goals and…" at bounding box center [137, 163] width 232 height 24
click at [21, 149] on input "b. Collaborate with the Product Owner to assess the impact on the sprint goals …" at bounding box center [21, 146] width 0 height 5
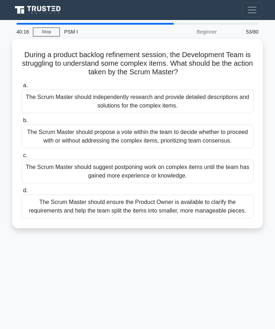
click at [200, 134] on div "The Scrum Master should propose a vote within the team to decide whether to pro…" at bounding box center [137, 137] width 232 height 24
click at [21, 123] on input "b. The Scrum Master should propose a vote within the team to decide whether to …" at bounding box center [21, 120] width 0 height 5
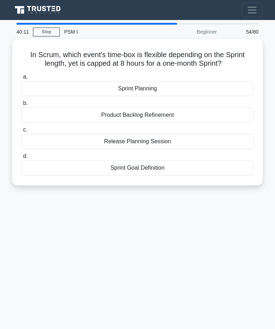
click at [149, 120] on div "Product Backlog Refinement" at bounding box center [137, 115] width 232 height 15
click at [21, 106] on input "b. Product Backlog Refinement" at bounding box center [21, 103] width 0 height 5
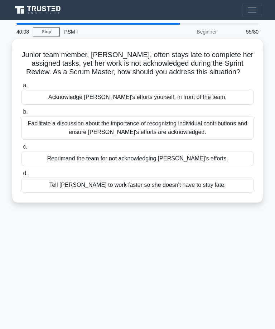
click at [197, 136] on div "Facilitate a discussion about the importance of recognizing individual contribu…" at bounding box center [137, 128] width 232 height 24
click at [21, 114] on input "b. Facilitate a discussion about the importance of recognizing individual contr…" at bounding box center [21, 112] width 0 height 5
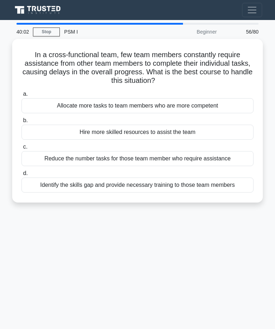
click at [209, 182] on div "Identify the skills gap and provide necessary training to those team members" at bounding box center [137, 185] width 232 height 15
click at [21, 176] on input "d. Identify the skills gap and provide necessary training to those team members" at bounding box center [21, 173] width 0 height 5
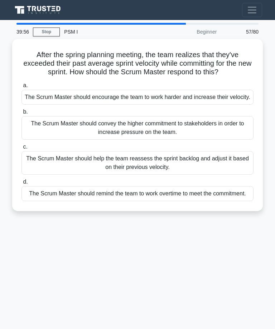
click at [194, 175] on div "The Scrum Master should help the team reassess the sprint backlog and adjust it…" at bounding box center [137, 163] width 232 height 24
click at [21, 150] on input "c. The Scrum Master should help the team reassess the sprint backlog and adjust…" at bounding box center [21, 147] width 0 height 5
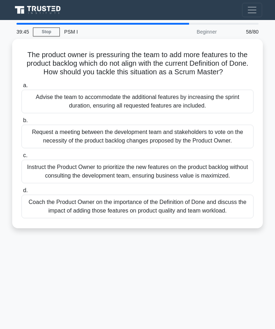
click at [185, 219] on div "Coach the Product Owner on the importance of the Definition of Done and discuss…" at bounding box center [137, 207] width 232 height 24
click at [21, 193] on input "d. Coach the Product Owner on the importance of the Definition of Done and disc…" at bounding box center [21, 191] width 0 height 5
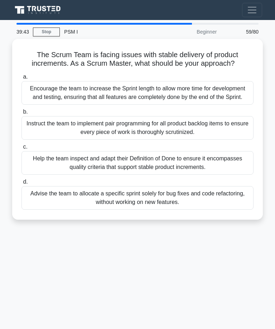
click at [171, 140] on div "Instruct the team to implement pair programming for all product backlog items t…" at bounding box center [137, 128] width 232 height 24
click at [21, 114] on input "b. Instruct the team to implement pair programming for all product backlog item…" at bounding box center [21, 112] width 0 height 5
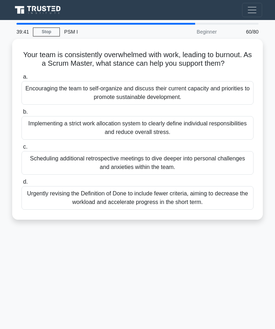
click at [165, 102] on div "Encouraging the team to self-organize and discuss their current capacity and pr…" at bounding box center [137, 93] width 232 height 24
click at [21, 79] on input "a. Encouraging the team to self-organize and discuss their current capacity and…" at bounding box center [21, 77] width 0 height 5
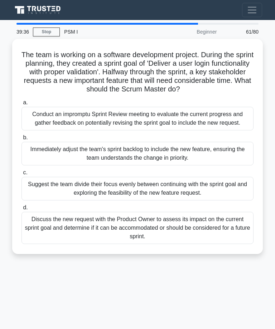
click at [188, 244] on div "Discuss the new request with the Product Owner to assess its impact on the curr…" at bounding box center [137, 228] width 232 height 32
click at [21, 210] on input "d. Discuss the new request with the Product Owner to assess its impact on the c…" at bounding box center [21, 208] width 0 height 5
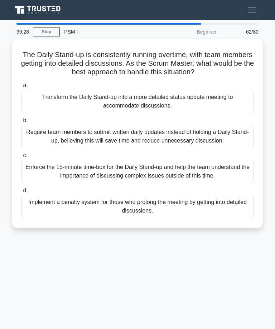
click at [179, 184] on div "Enforce the 15-minute time-box for the Daily Stand-up and help the team underst…" at bounding box center [137, 172] width 232 height 24
click at [21, 158] on input "c. Enforce the 15-minute time-box for the Daily Stand-up and help the team unde…" at bounding box center [21, 155] width 0 height 5
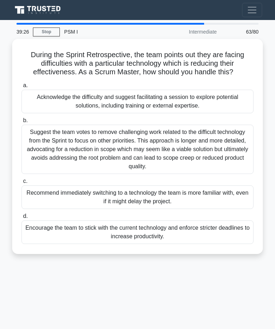
click at [176, 153] on div "Suggest the team votes to remove challenging work related to the difficult tech…" at bounding box center [137, 149] width 232 height 49
click at [21, 123] on input "b. Suggest the team votes to remove challenging work related to the difficult t…" at bounding box center [21, 120] width 0 height 5
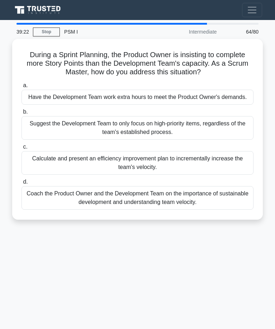
click at [147, 210] on div "Coach the Product Owner and the Development Team on the importance of sustainab…" at bounding box center [137, 198] width 232 height 24
click at [21, 185] on input "d. Coach the Product Owner and the Development Team on the importance of sustai…" at bounding box center [21, 182] width 0 height 5
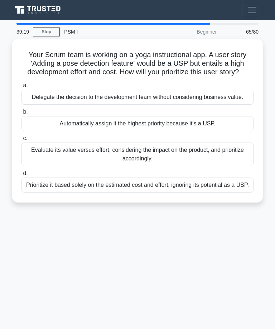
click at [165, 193] on div "Prioritize it based solely on the estimated cost and effort, ignoring its poten…" at bounding box center [137, 185] width 232 height 15
click at [21, 176] on input "d. Prioritize it based solely on the estimated cost and effort, ignoring its po…" at bounding box center [21, 173] width 0 height 5
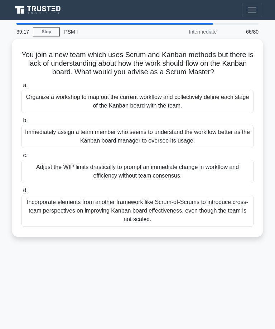
click at [161, 107] on div "Organize a workshop to map out the current workflow and collectively define eac…" at bounding box center [137, 102] width 232 height 24
click at [21, 88] on input "a. Organize a workshop to map out the current workflow and collectively define …" at bounding box center [21, 85] width 0 height 5
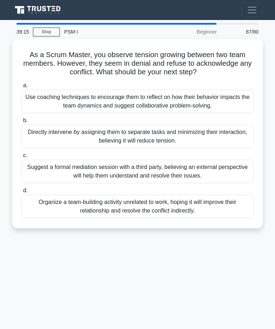
click at [158, 99] on div "Use coaching techniques to encourage them to reflect on how their behavior impa…" at bounding box center [137, 102] width 232 height 24
click at [21, 88] on input "a. Use coaching techniques to encourage them to reflect on how their behavior i…" at bounding box center [21, 85] width 0 height 5
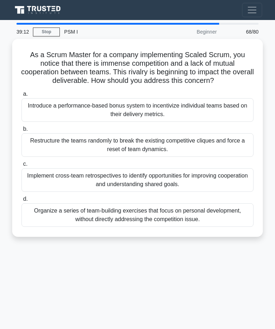
click at [161, 184] on div "Implement cross-team retrospectives to identify opportunities for improving coo…" at bounding box center [137, 180] width 232 height 24
click at [21, 167] on input "c. Implement cross-team retrospectives to identify opportunities for improving …" at bounding box center [21, 164] width 0 height 5
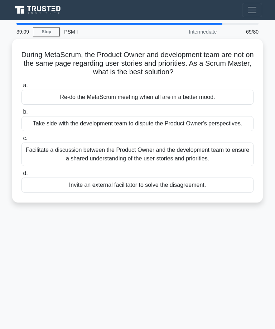
click at [160, 158] on div "Facilitate a discussion between the Product Owner and the development team to e…" at bounding box center [137, 155] width 232 height 24
click at [21, 141] on input "c. Facilitate a discussion between the Product Owner and the development team t…" at bounding box center [21, 138] width 0 height 5
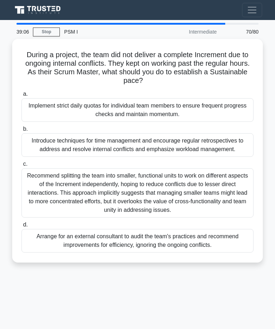
click at [169, 196] on div "Recommend splitting the team into smaller, functional units to work on differen…" at bounding box center [137, 192] width 232 height 49
click at [21, 167] on input "c. Recommend splitting the team into smaller, functional units to work on diffe…" at bounding box center [21, 164] width 0 height 5
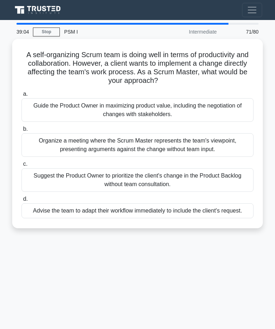
click at [141, 143] on div "Organize a meeting where the Scrum Master represents the team's viewpoint, pres…" at bounding box center [137, 145] width 232 height 24
click at [21, 132] on input "b. Organize a meeting where the Scrum Master represents the team's viewpoint, p…" at bounding box center [21, 129] width 0 height 5
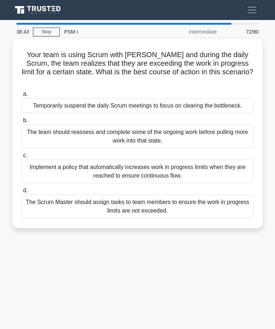
click at [172, 219] on div "The Scrum Master should assign tasks to team members to ensure the work in prog…" at bounding box center [137, 207] width 232 height 24
click at [21, 193] on input "d. The Scrum Master should assign tasks to team members to ensure the work in p…" at bounding box center [21, 191] width 0 height 5
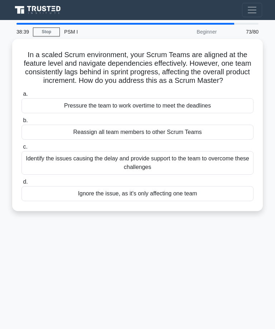
click at [171, 169] on div "Identify the issues causing the delay and provide support to the team to overco…" at bounding box center [137, 163] width 232 height 24
click at [21, 150] on input "c. Identify the issues causing the delay and provide support to the team to ove…" at bounding box center [21, 147] width 0 height 5
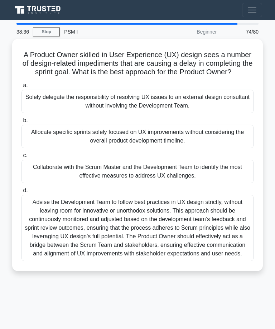
click at [214, 241] on div "Advise the Development Team to follow best practices in UX design strictly, wit…" at bounding box center [137, 228] width 232 height 67
click at [21, 193] on input "d. Advise the Development Team to follow best practices in UX design strictly, …" at bounding box center [21, 191] width 0 height 5
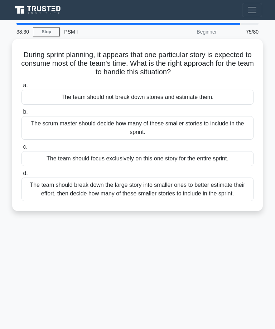
click at [173, 128] on div "The scrum master should decide how many of these smaller stories to include in …" at bounding box center [137, 128] width 232 height 24
click at [21, 114] on input "b. The scrum master should decide how many of these smaller stories to include …" at bounding box center [21, 112] width 0 height 5
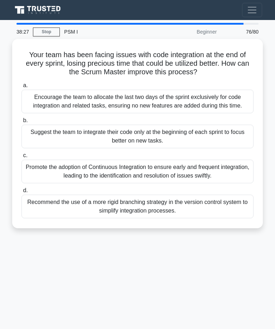
click at [181, 98] on div "Encourage the team to allocate the last two days of the sprint exclusively for …" at bounding box center [137, 102] width 232 height 24
click at [21, 88] on input "a. Encourage the team to allocate the last two days of the sprint exclusively f…" at bounding box center [21, 85] width 0 height 5
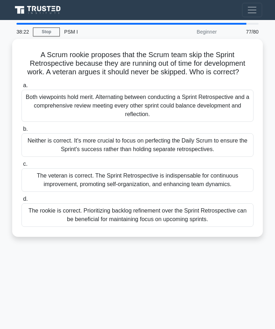
click at [181, 112] on div "Both viewpoints hold merit. Alternating between conducting a Sprint Retrospecti…" at bounding box center [137, 106] width 232 height 32
click at [21, 88] on input "a. Both viewpoints hold merit. Alternating between conducting a Sprint Retrospe…" at bounding box center [21, 85] width 0 height 5
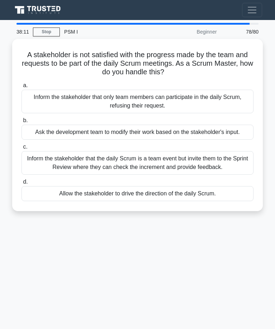
click at [184, 169] on div "Inform the stakeholder that the daily Scrum is a team event but invite them to …" at bounding box center [137, 163] width 232 height 24
click at [21, 150] on input "c. Inform the stakeholder that the daily Scrum is a team event but invite them …" at bounding box center [21, 147] width 0 height 5
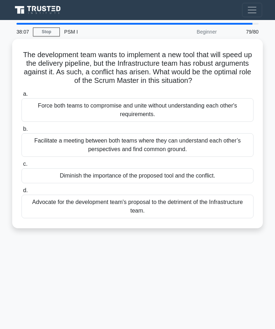
click at [177, 154] on div "Facilitate a meeting between both teams where they can understand each other’s …" at bounding box center [137, 145] width 232 height 24
click at [21, 132] on input "b. Facilitate a meeting between both teams where they can understand each other…" at bounding box center [21, 129] width 0 height 5
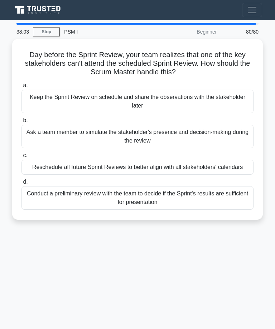
click at [157, 206] on div "Conduct a preliminary review with the team to decide if the Sprint's results ar…" at bounding box center [137, 198] width 232 height 24
click at [21, 185] on input "d. Conduct a preliminary review with the team to decide if the Sprint's results…" at bounding box center [21, 182] width 0 height 5
